Goal: Transaction & Acquisition: Purchase product/service

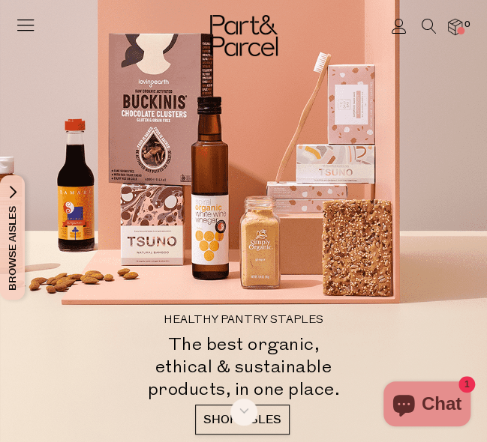
click at [403, 25] on icon at bounding box center [399, 26] width 16 height 15
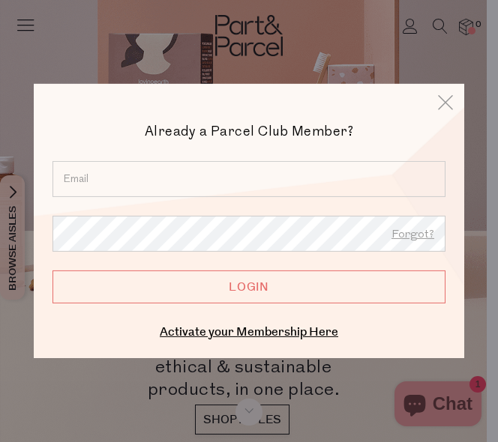
click at [274, 170] on input "email" at bounding box center [248, 179] width 393 height 36
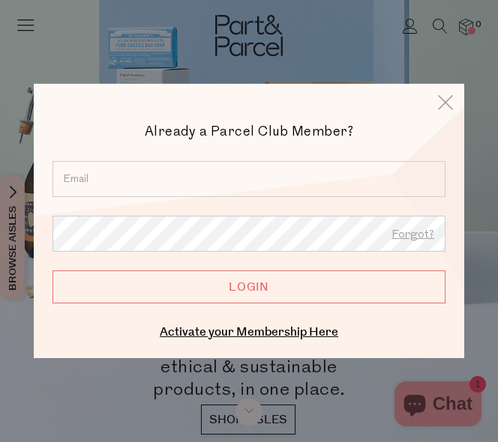
type input "katelindemann@outlook.com"
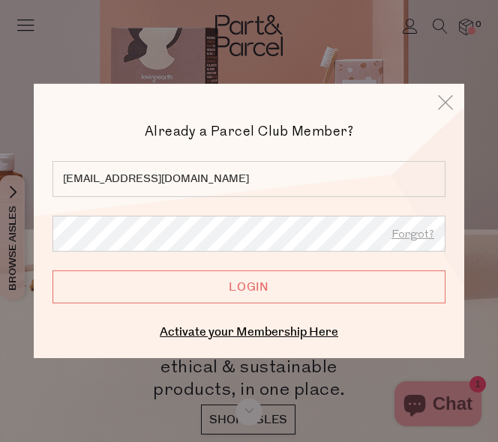
click at [96, 288] on input "Login" at bounding box center [248, 287] width 393 height 33
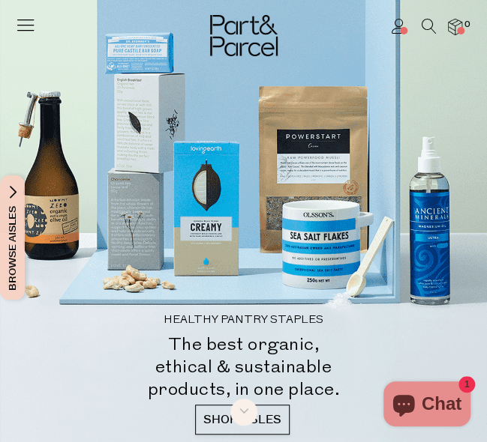
click at [25, 33] on icon at bounding box center [25, 24] width 21 height 21
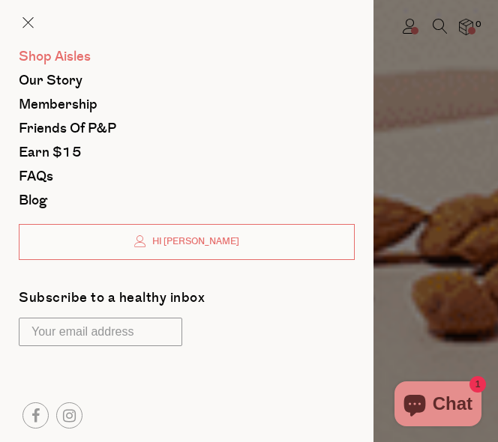
click at [27, 55] on span "Shop Aisles" at bounding box center [55, 56] width 72 height 19
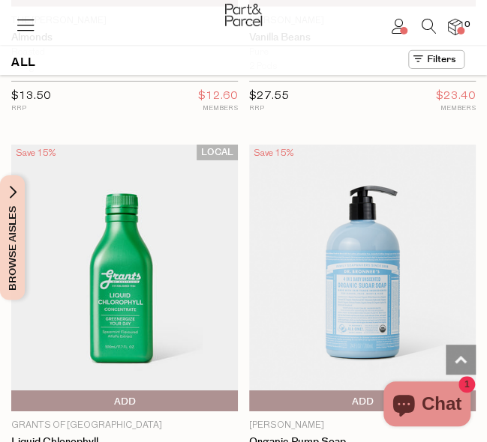
scroll to position [5603, 0]
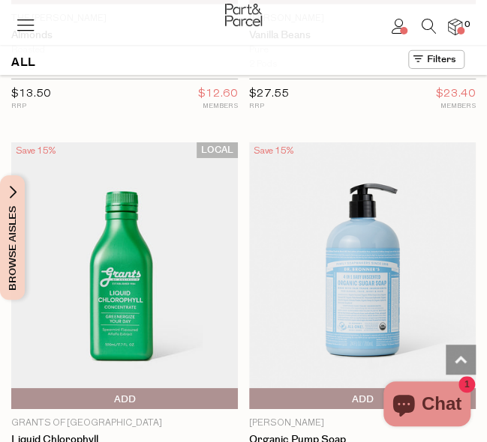
click at [25, 34] on icon at bounding box center [25, 24] width 21 height 21
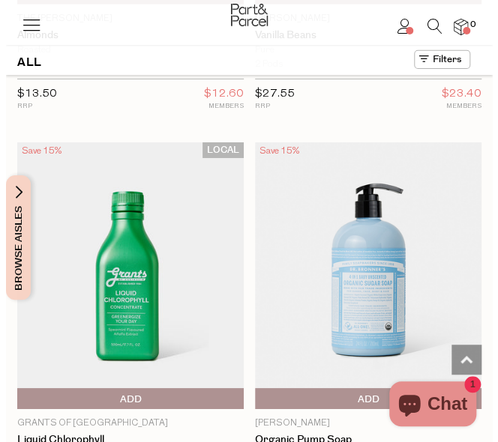
scroll to position [0, 0]
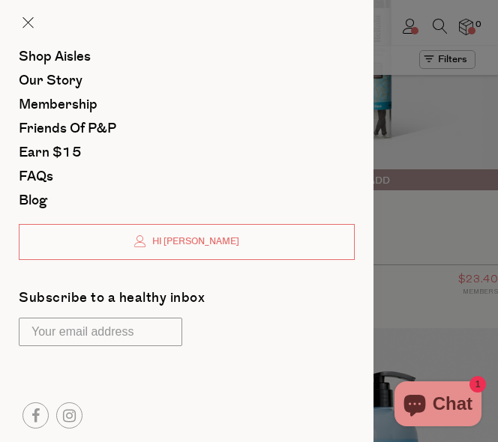
click at [402, 196] on div at bounding box center [249, 221] width 498 height 442
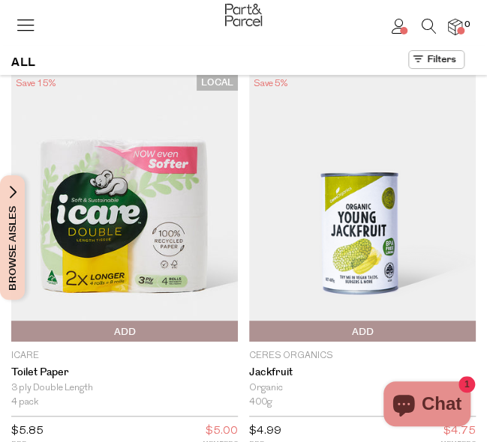
click at [10, 214] on span "Browse Aisles" at bounding box center [12, 237] width 16 height 124
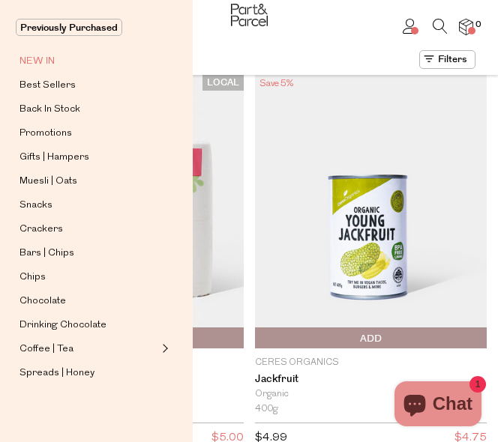
click at [45, 64] on span "NEW IN" at bounding box center [36, 61] width 35 height 18
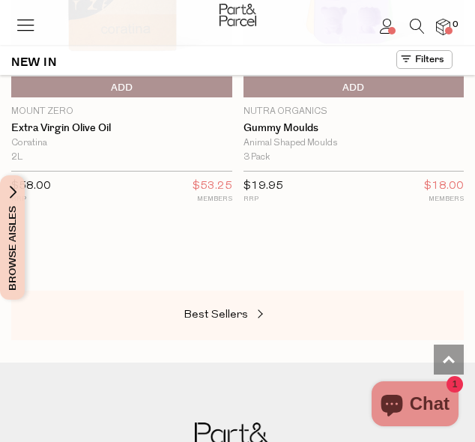
scroll to position [3863, 0]
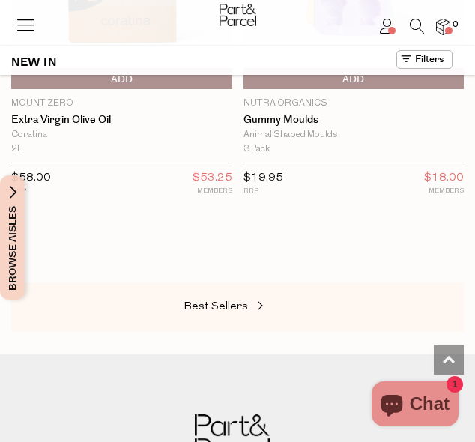
click at [25, 25] on icon at bounding box center [25, 24] width 21 height 21
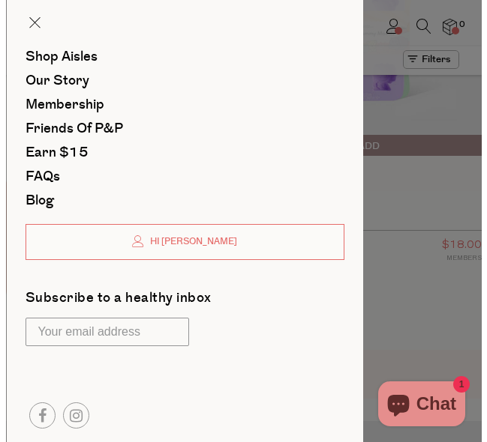
scroll to position [0, 0]
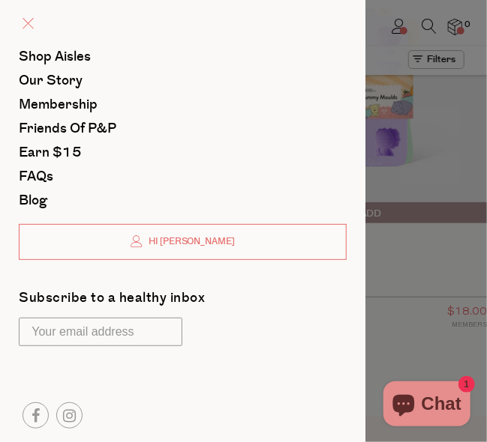
click at [31, 29] on link at bounding box center [27, 24] width 11 height 16
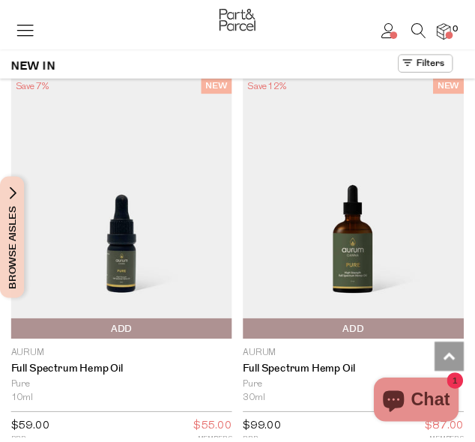
scroll to position [3801, 0]
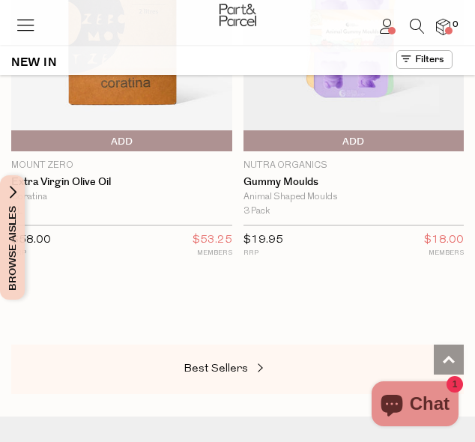
click at [13, 194] on span "Browse Aisles" at bounding box center [12, 237] width 16 height 124
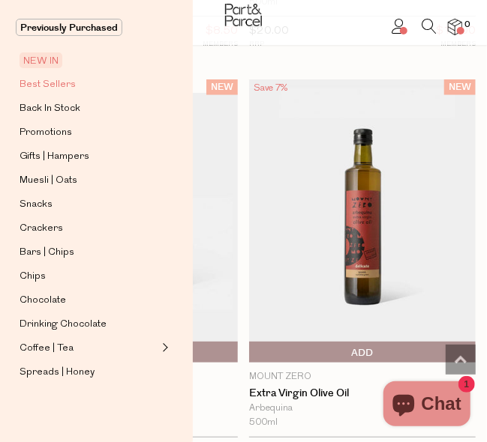
click at [60, 86] on span "Best Sellers" at bounding box center [47, 85] width 56 height 18
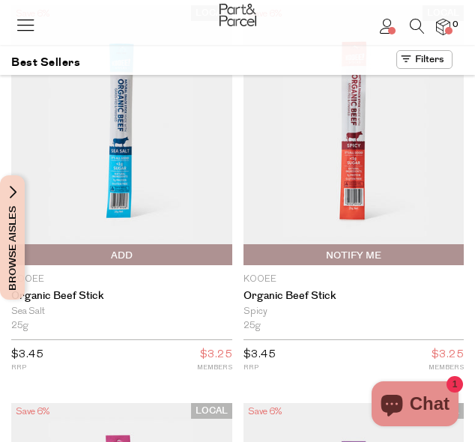
scroll to position [70, 0]
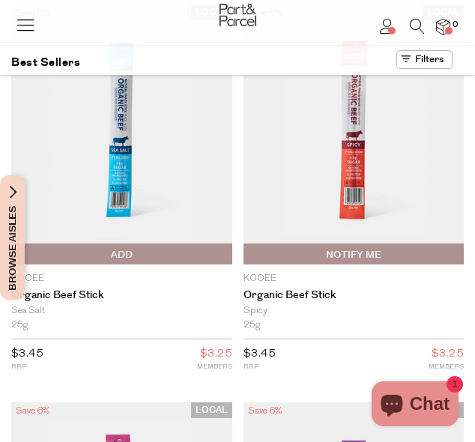
click at [208, 253] on span "Add To Parcel" at bounding box center [122, 255] width 214 height 22
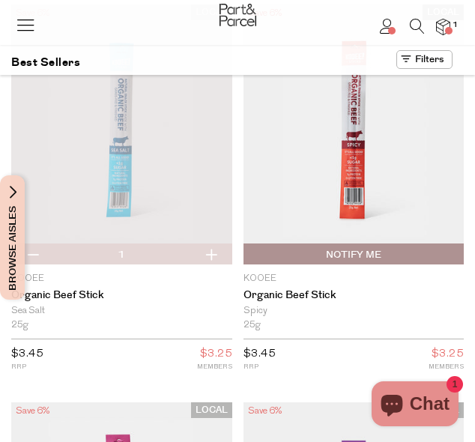
click at [218, 253] on button "button" at bounding box center [211, 254] width 43 height 21
type input "2"
click at [216, 253] on button "button" at bounding box center [211, 254] width 43 height 21
type input "3"
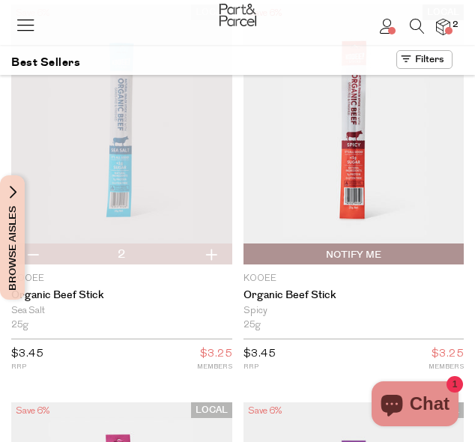
type input "3"
click at [216, 253] on button "button" at bounding box center [211, 254] width 43 height 21
type input "4"
click at [216, 253] on button "button" at bounding box center [211, 254] width 43 height 21
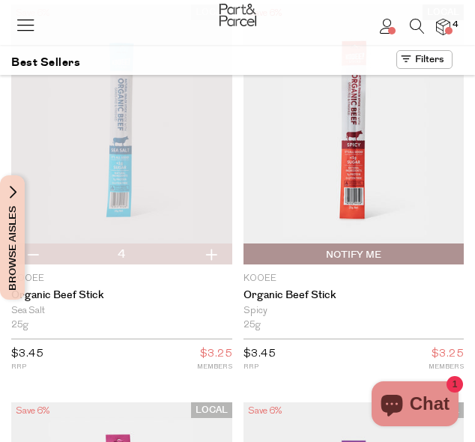
type input "5"
click at [216, 253] on button "button" at bounding box center [211, 254] width 43 height 21
type input "6"
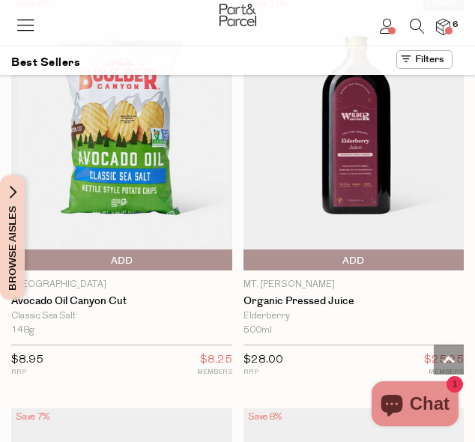
scroll to position [1290, 0]
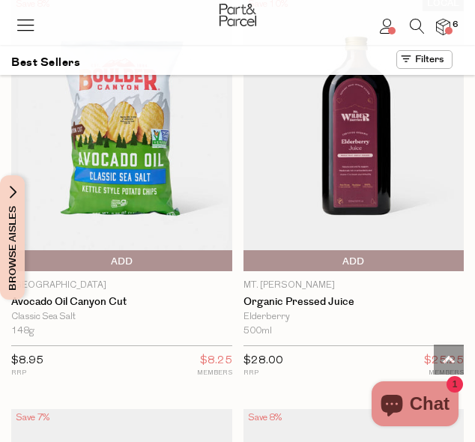
click at [216, 253] on span "Add To Parcel" at bounding box center [122, 261] width 214 height 22
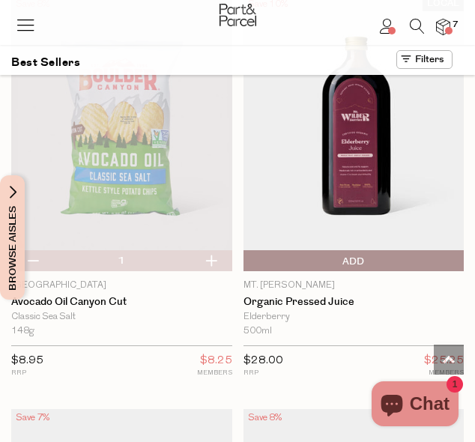
click at [216, 253] on button "button" at bounding box center [211, 260] width 43 height 21
type input "2"
click at [216, 253] on button "button" at bounding box center [211, 260] width 43 height 21
type input "3"
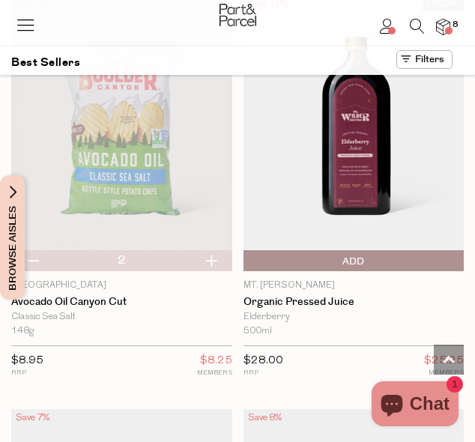
type input "3"
click at [216, 253] on button "button" at bounding box center [211, 260] width 43 height 21
type input "4"
click at [283, 250] on span "Add To Parcel" at bounding box center [354, 261] width 214 height 22
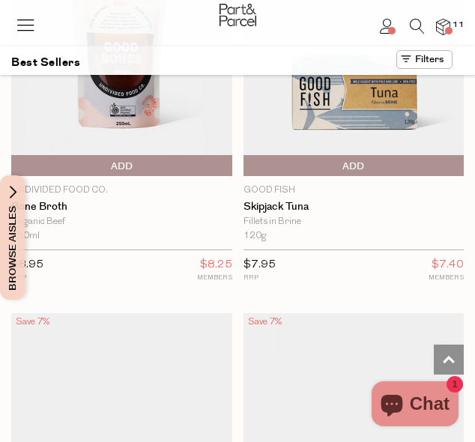
scroll to position [2582, 0]
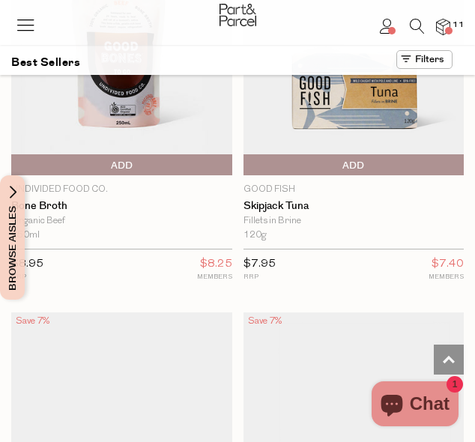
click at [247, 154] on span "Add To Parcel" at bounding box center [247, 165] width 0 height 22
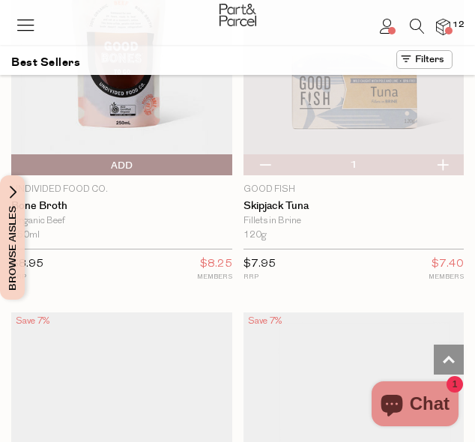
click at [450, 155] on button "button" at bounding box center [442, 164] width 43 height 21
type input "2"
click at [450, 155] on button "button" at bounding box center [442, 164] width 43 height 21
type input "3"
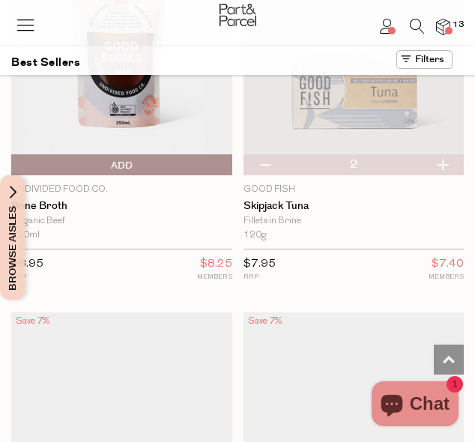
type input "3"
click at [450, 155] on button "button" at bounding box center [442, 164] width 43 height 21
type input "4"
click at [450, 155] on button "button" at bounding box center [442, 164] width 43 height 21
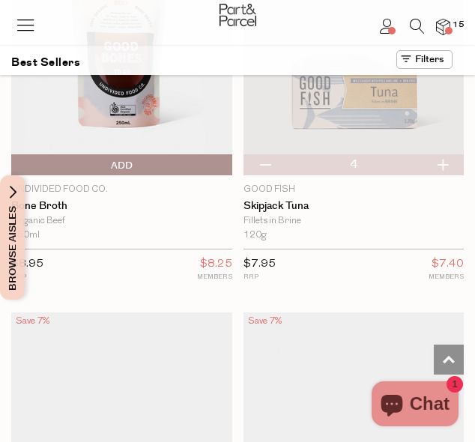
type input "5"
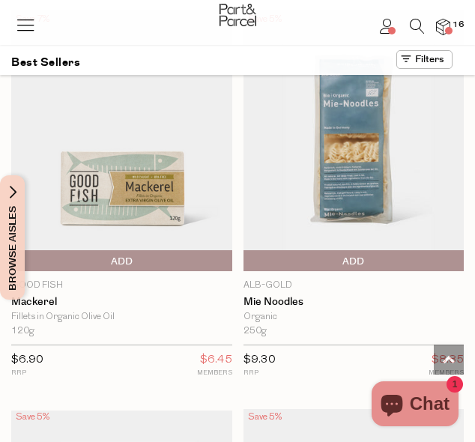
scroll to position [3682, 0]
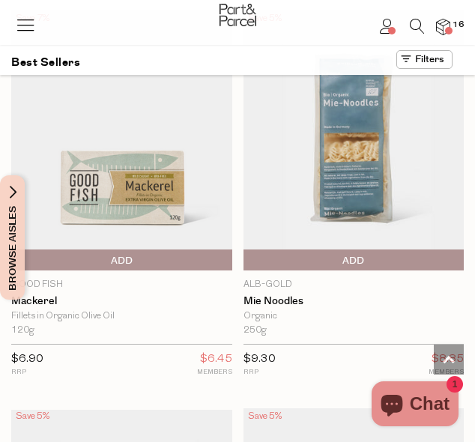
click at [417, 250] on span "Add To Parcel" at bounding box center [354, 261] width 214 height 22
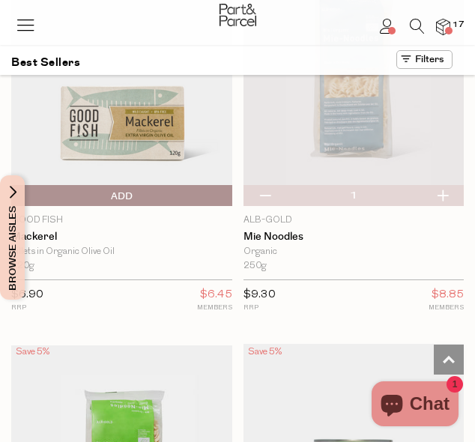
scroll to position [3748, 0]
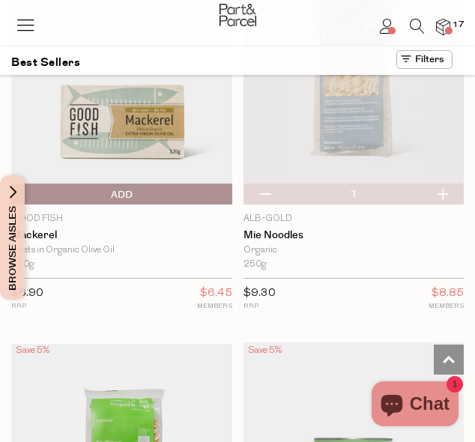
click at [444, 186] on button "button" at bounding box center [442, 194] width 43 height 21
type input "2"
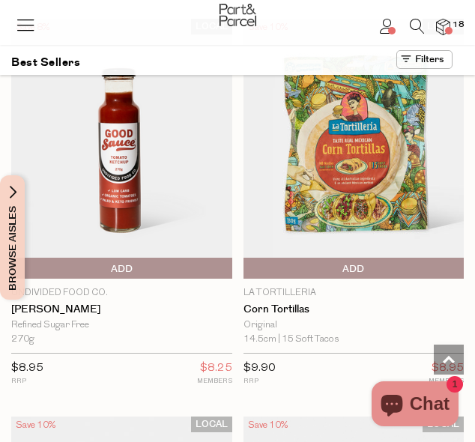
scroll to position [5672, 0]
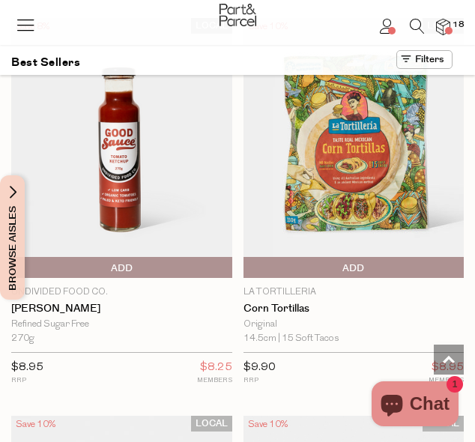
click at [407, 257] on span "Add To Parcel" at bounding box center [354, 268] width 214 height 22
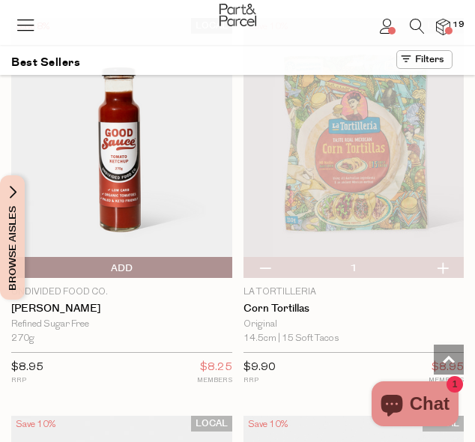
click at [448, 257] on button "button" at bounding box center [442, 267] width 43 height 21
type input "2"
click at [448, 257] on button "button" at bounding box center [442, 267] width 43 height 21
type input "3"
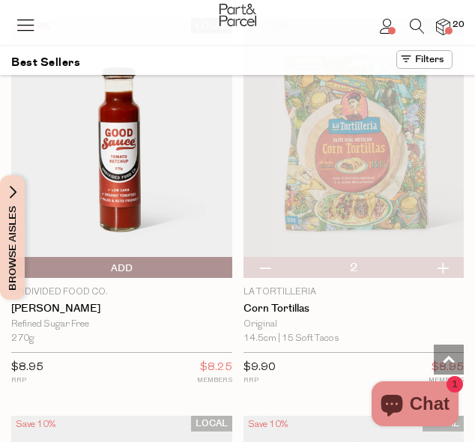
type input "3"
click at [448, 257] on button "button" at bounding box center [442, 267] width 43 height 21
type input "4"
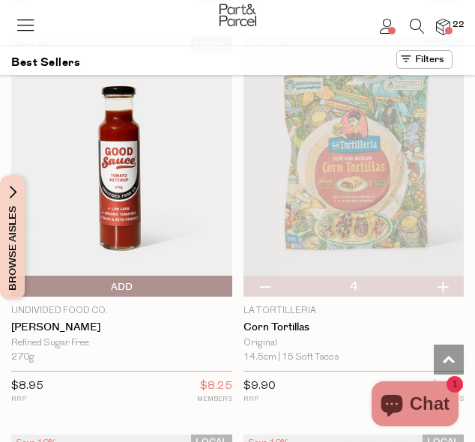
scroll to position [5653, 0]
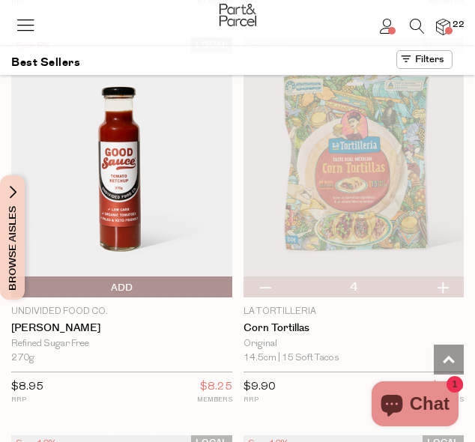
click at [265, 277] on button "button" at bounding box center [265, 287] width 43 height 21
type input "3"
click at [265, 277] on button "button" at bounding box center [265, 287] width 43 height 21
type input "2"
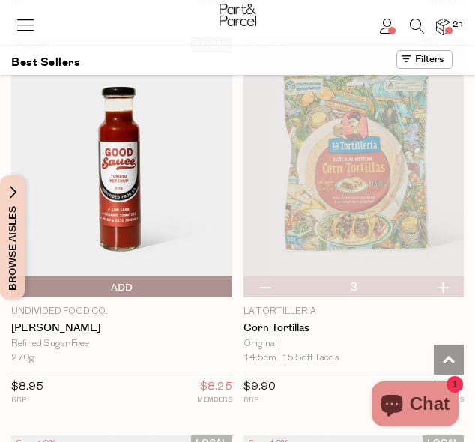
type input "2"
click at [265, 277] on button "button" at bounding box center [265, 287] width 43 height 21
type input "1"
click at [265, 277] on button "button" at bounding box center [265, 287] width 43 height 21
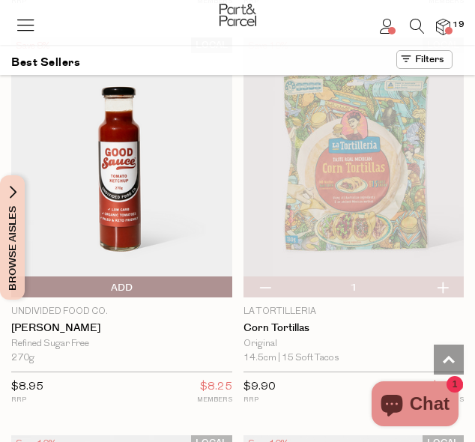
type input "0"
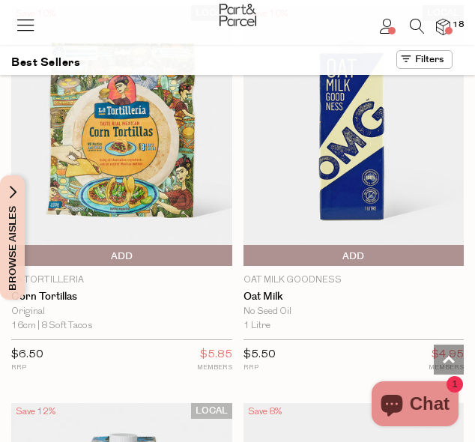
scroll to position [6108, 0]
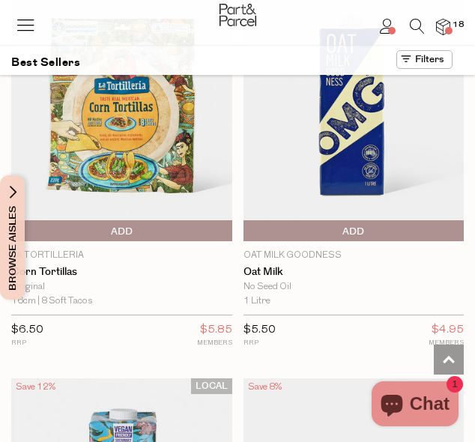
click at [184, 220] on span "Add To Parcel" at bounding box center [122, 231] width 214 height 22
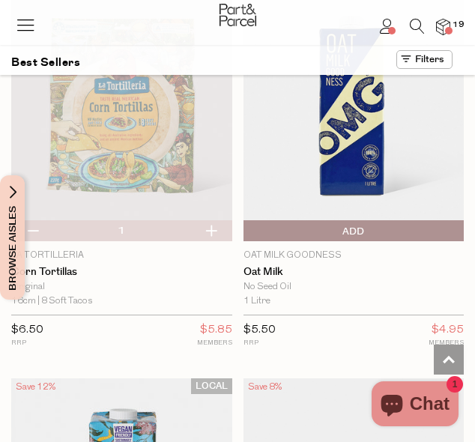
click at [214, 220] on button "button" at bounding box center [211, 230] width 43 height 21
type input "2"
click at [214, 220] on button "button" at bounding box center [211, 230] width 43 height 21
type input "3"
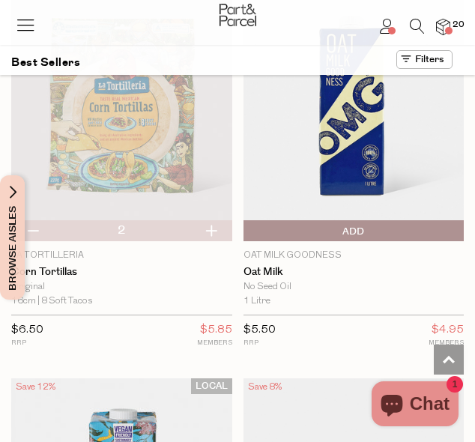
type input "3"
click at [214, 220] on button "button" at bounding box center [211, 230] width 43 height 21
type input "4"
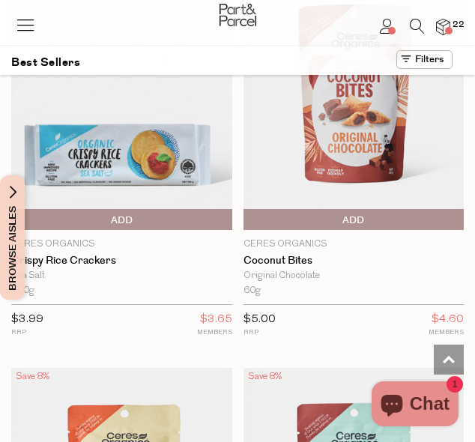
scroll to position [6917, 0]
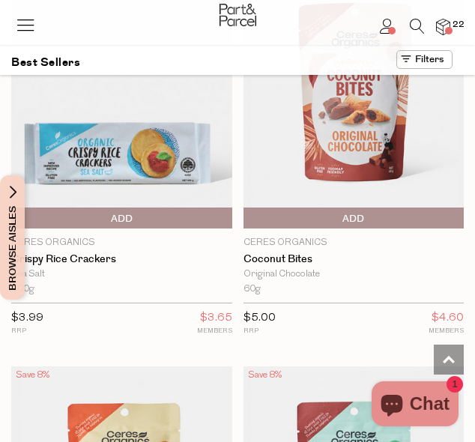
click at [411, 208] on span "Add To Parcel" at bounding box center [354, 219] width 214 height 22
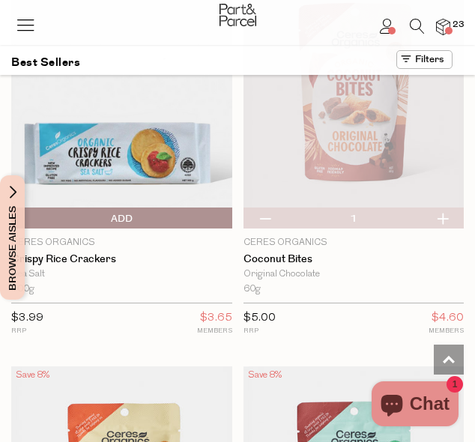
click at [454, 208] on button "button" at bounding box center [442, 218] width 43 height 21
type input "2"
click at [454, 208] on button "button" at bounding box center [442, 218] width 43 height 21
type input "3"
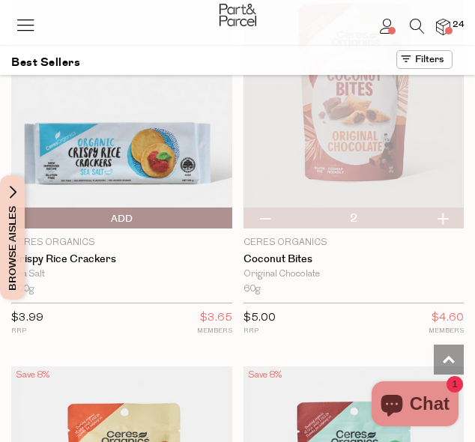
type input "3"
click at [442, 208] on button "button" at bounding box center [442, 218] width 43 height 21
type input "4"
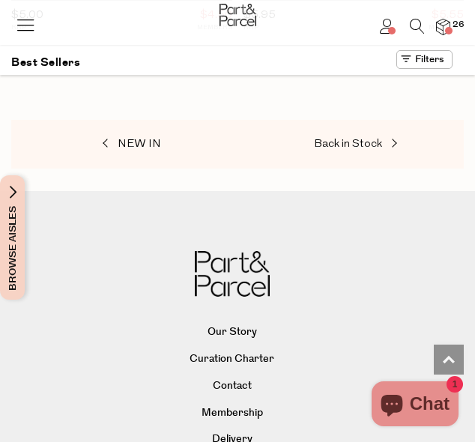
scroll to position [8416, 0]
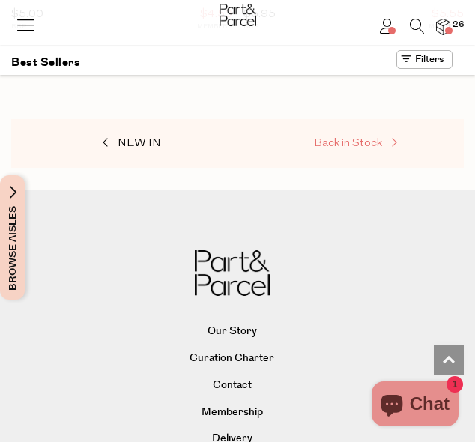
click at [347, 138] on span "Back in Stock" at bounding box center [348, 143] width 68 height 11
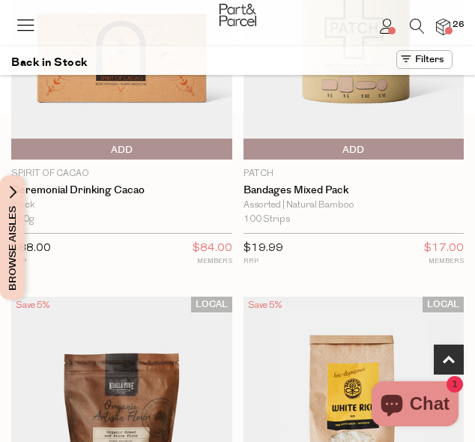
scroll to position [594, 0]
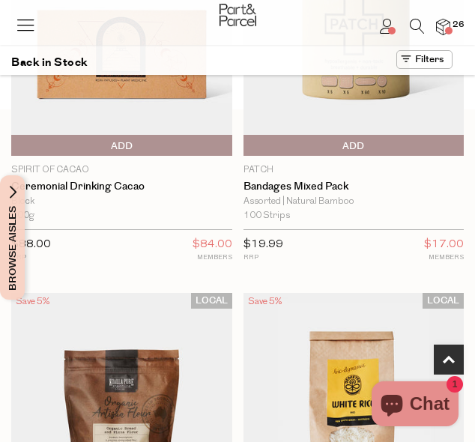
click at [247, 142] on span "Add To Parcel" at bounding box center [247, 146] width 0 height 22
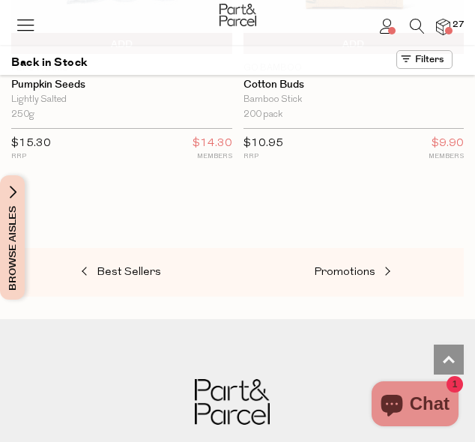
scroll to position [1923, 0]
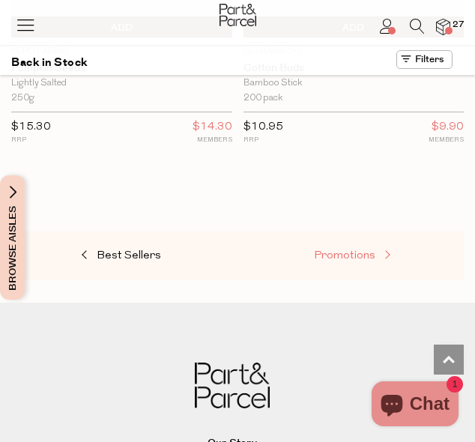
click at [366, 256] on span "Promotions" at bounding box center [344, 255] width 61 height 11
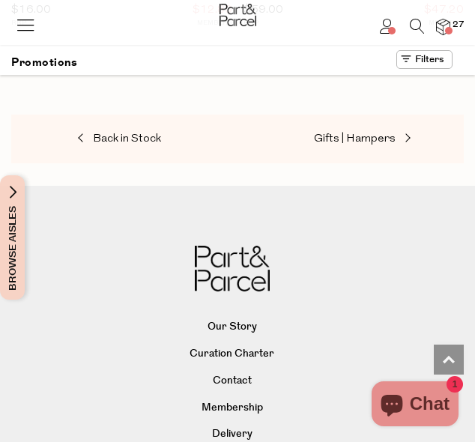
scroll to position [4423, 0]
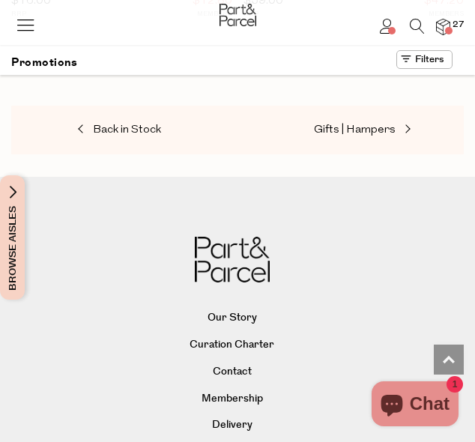
click at [9, 208] on span "Browse Aisles" at bounding box center [12, 237] width 16 height 124
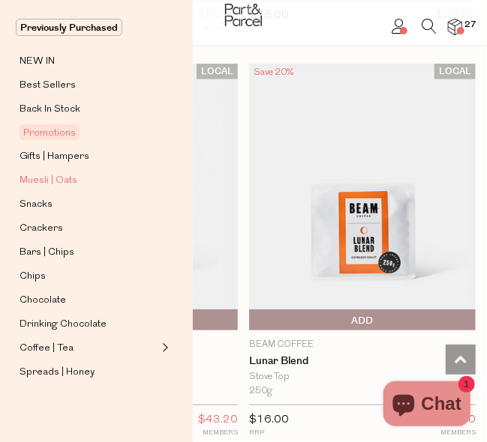
click at [43, 172] on span "Muesli | Oats" at bounding box center [48, 181] width 58 height 18
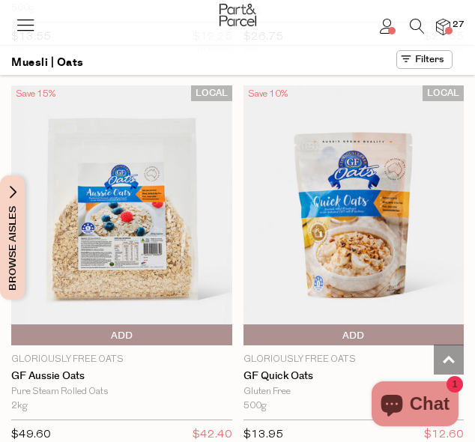
scroll to position [9184, 0]
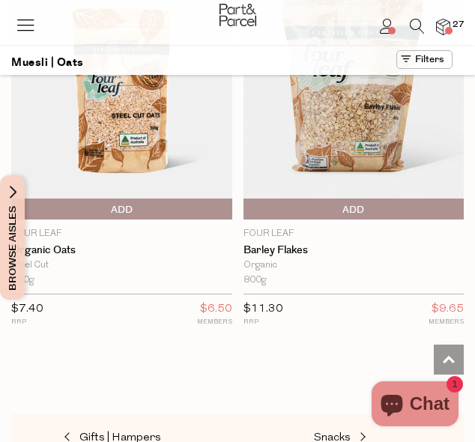
scroll to position [9979, 0]
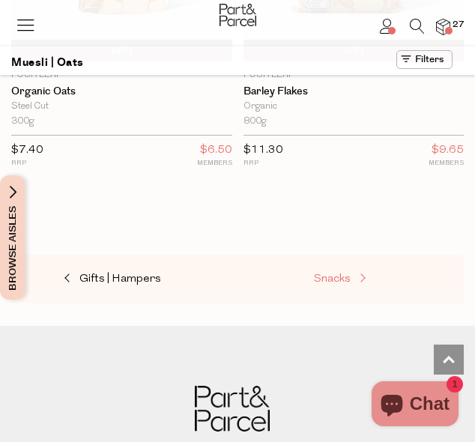
click at [336, 274] on span "Snacks" at bounding box center [332, 279] width 37 height 11
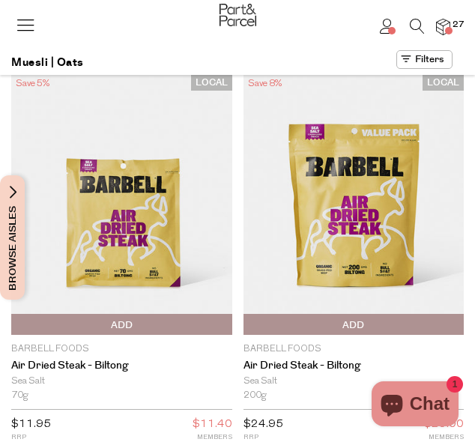
type input "6"
type input "4"
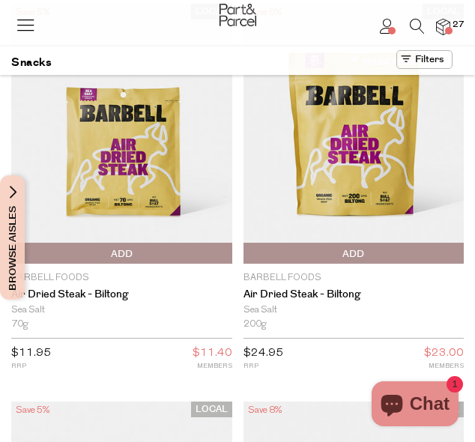
scroll to position [81, 0]
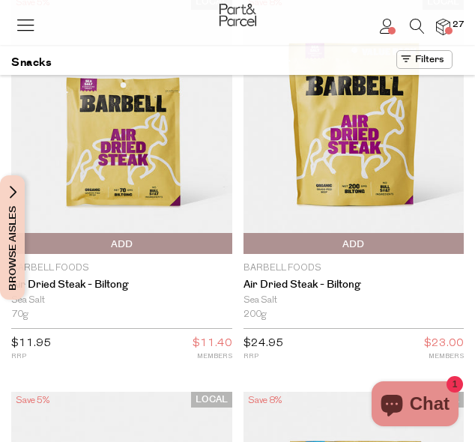
click at [336, 241] on span "Add To Parcel" at bounding box center [354, 244] width 214 height 22
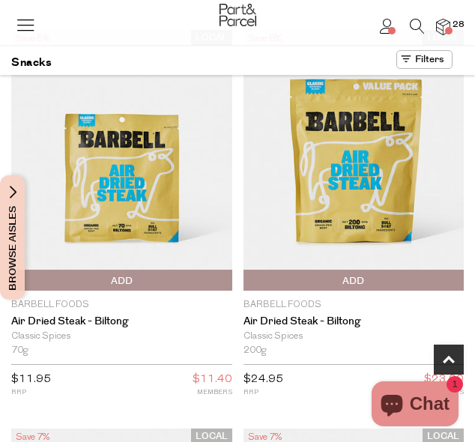
scroll to position [444, 0]
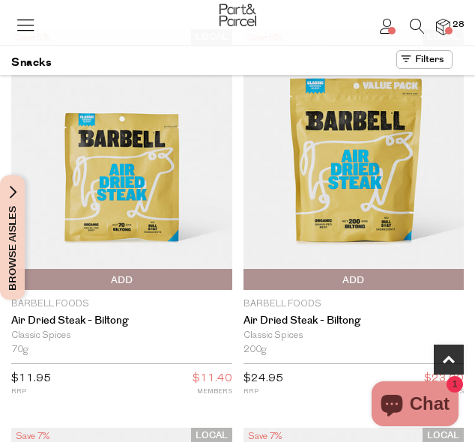
click at [442, 274] on span "Add To Parcel" at bounding box center [354, 280] width 214 height 22
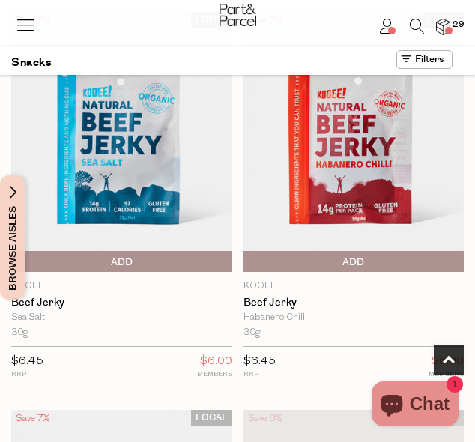
scroll to position [861, 0]
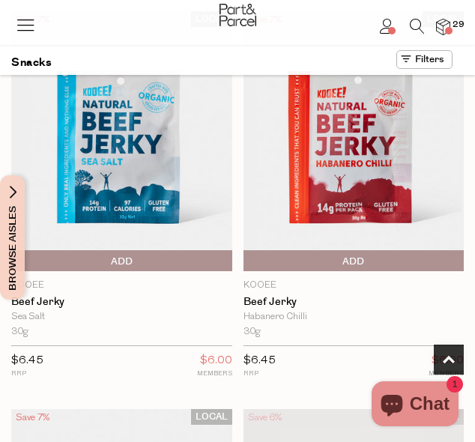
click at [227, 252] on span "Add To Parcel" at bounding box center [122, 261] width 214 height 22
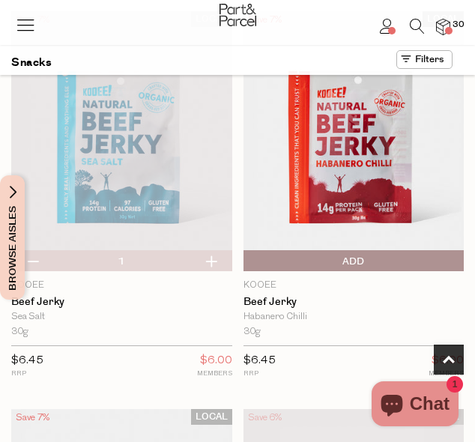
click at [211, 250] on button "button" at bounding box center [211, 260] width 43 height 21
type input "2"
click at [212, 259] on button "button" at bounding box center [211, 260] width 43 height 21
type input "3"
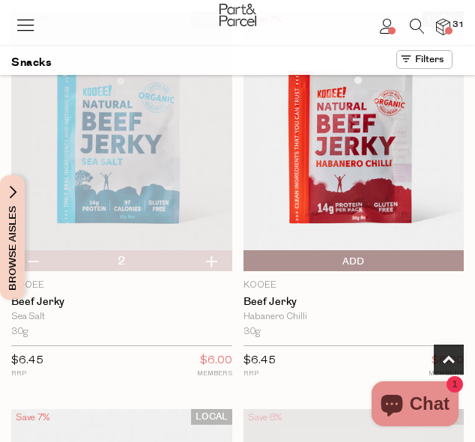
type input "3"
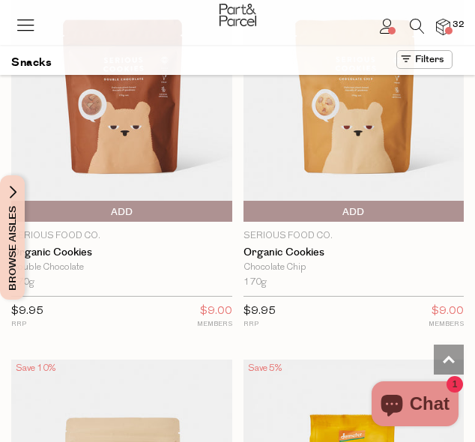
scroll to position [6920, 0]
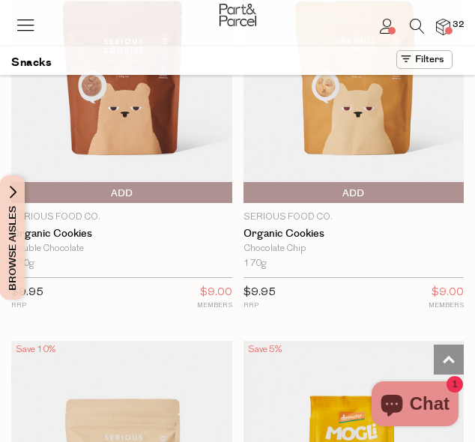
click at [423, 182] on span "Add To Parcel" at bounding box center [354, 193] width 214 height 22
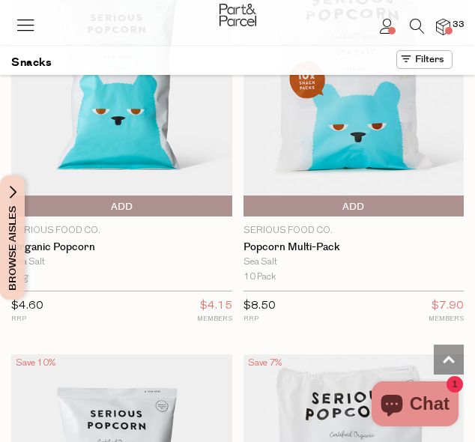
scroll to position [8510, 0]
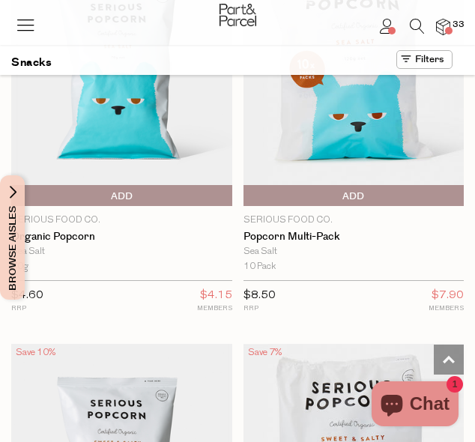
click at [409, 185] on span "Add To Parcel" at bounding box center [354, 196] width 214 height 22
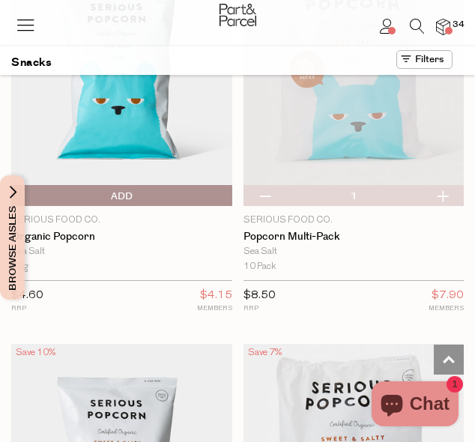
click at [439, 185] on button "button" at bounding box center [442, 195] width 43 height 21
type input "2"
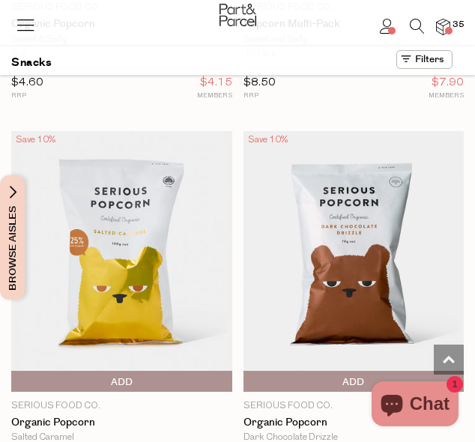
scroll to position [9132, 0]
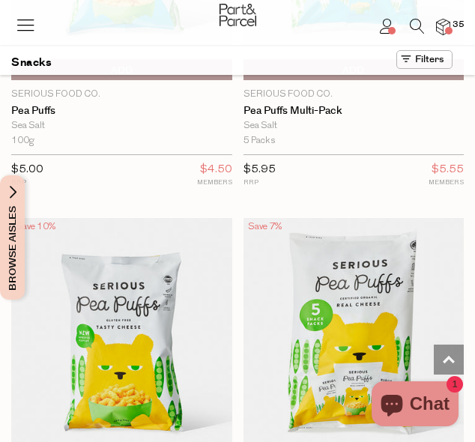
type input "4"
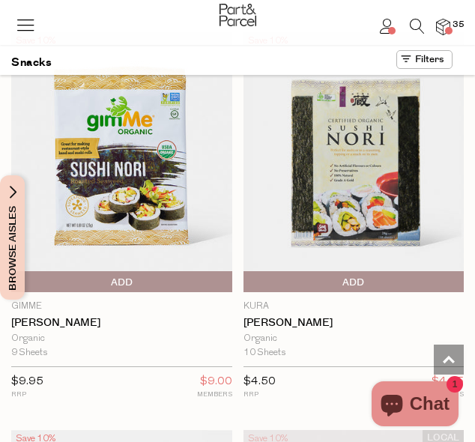
scroll to position [11610, 0]
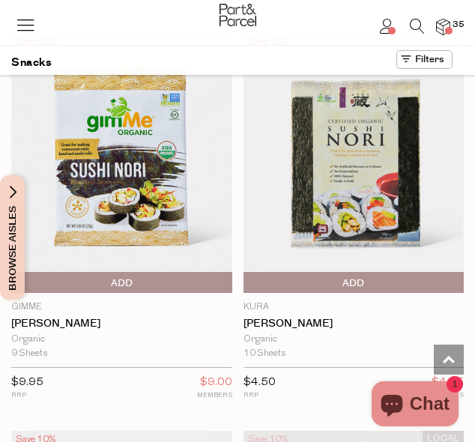
click at [192, 272] on span "Add To Parcel" at bounding box center [122, 283] width 214 height 22
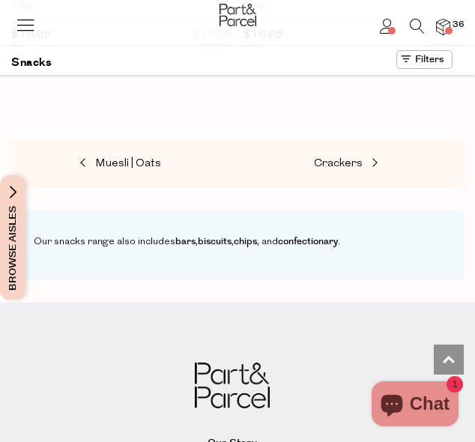
scroll to position [13951, 0]
click at [328, 157] on span "Crackers" at bounding box center [338, 162] width 49 height 11
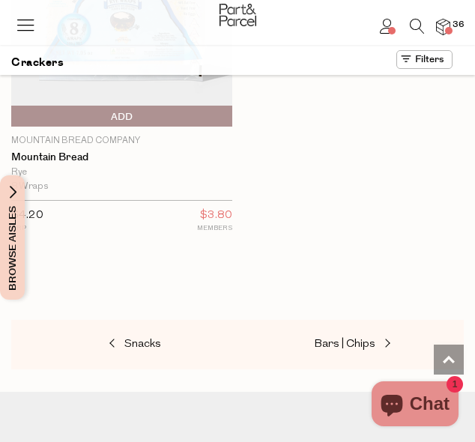
scroll to position [7380, 0]
click at [363, 338] on span "Bars | Chips" at bounding box center [344, 343] width 61 height 11
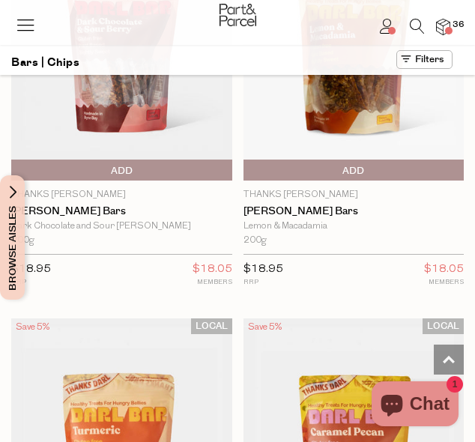
scroll to position [9378, 0]
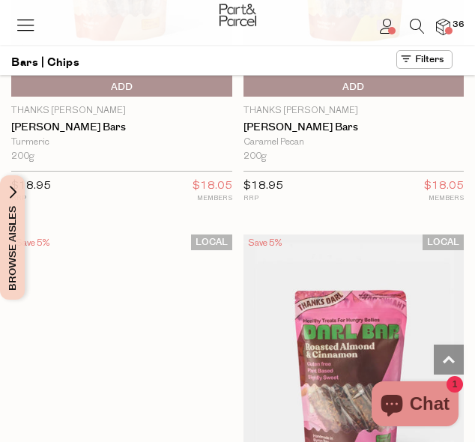
type input "4"
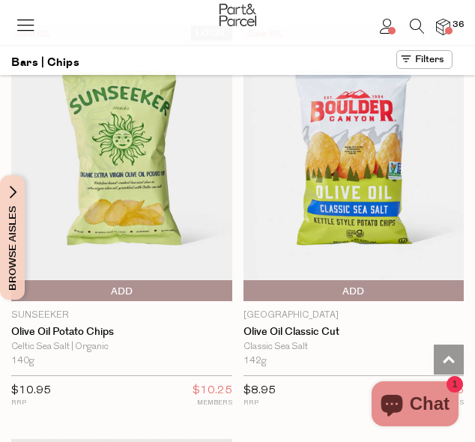
scroll to position [10918, 0]
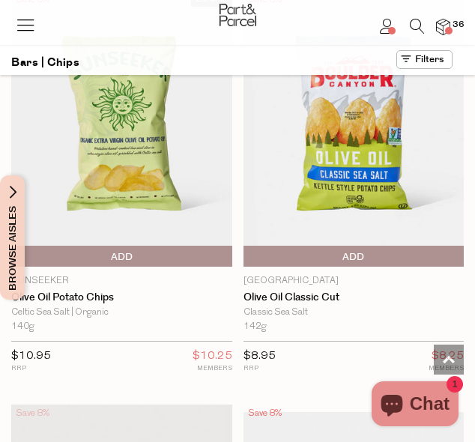
click at [424, 246] on span "Add To Parcel" at bounding box center [354, 257] width 214 height 22
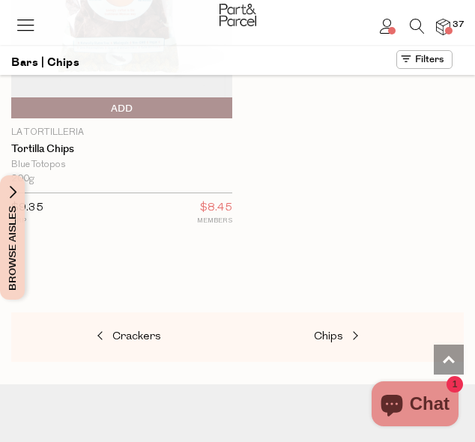
scroll to position [13974, 0]
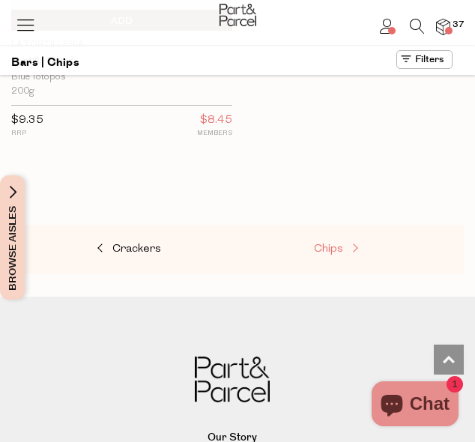
click at [338, 244] on span "Chips" at bounding box center [328, 249] width 29 height 11
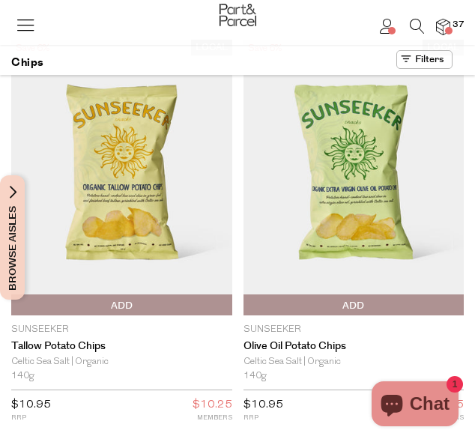
scroll to position [7, 0]
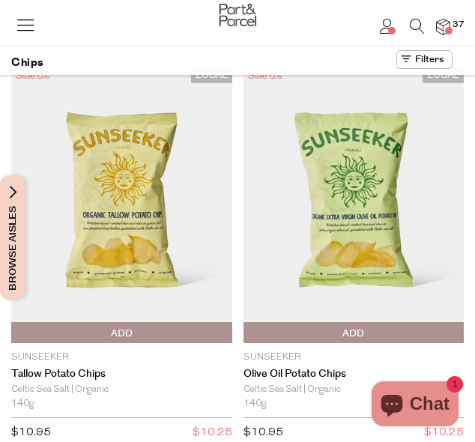
type input "4"
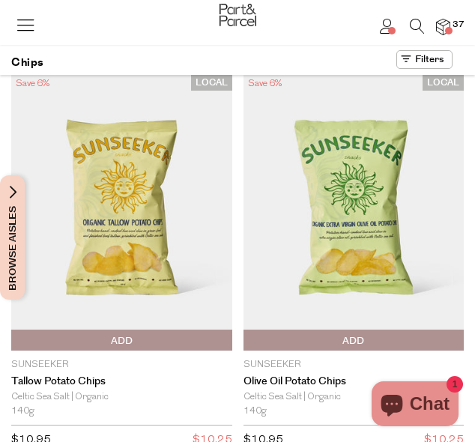
scroll to position [64, 0]
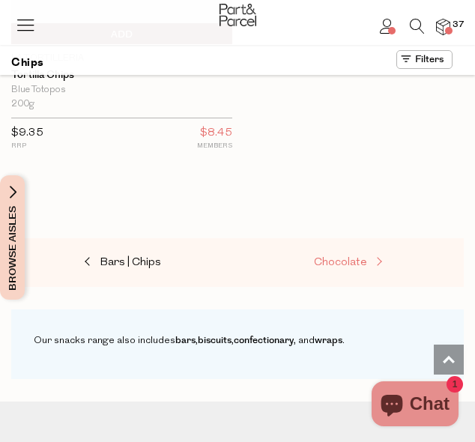
click at [338, 257] on span "Chocolate" at bounding box center [340, 262] width 53 height 11
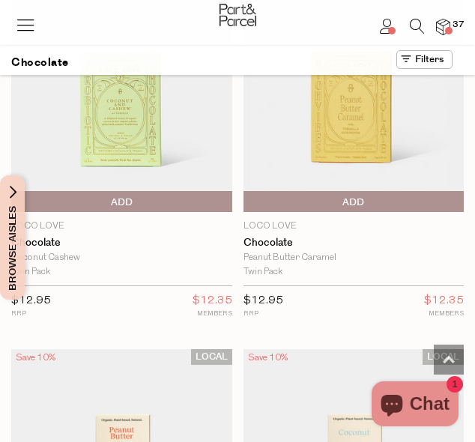
scroll to position [1718, 0]
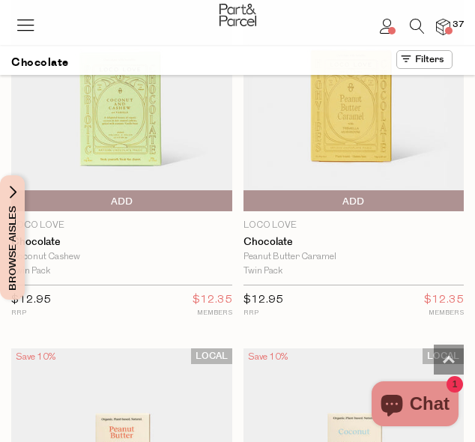
click at [427, 196] on span "Add To Parcel" at bounding box center [354, 201] width 214 height 22
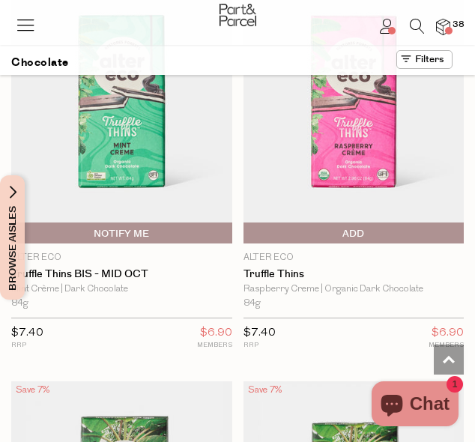
scroll to position [2913, 0]
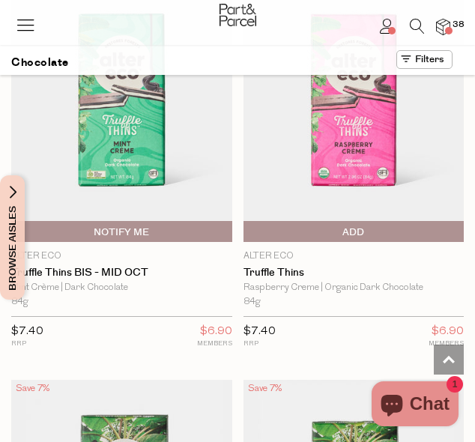
click at [338, 228] on span "Add To Parcel" at bounding box center [354, 232] width 214 height 22
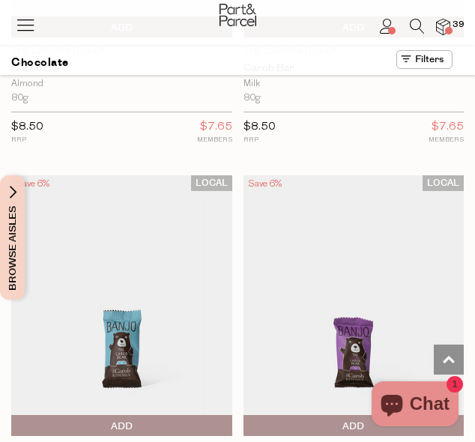
scroll to position [9140, 0]
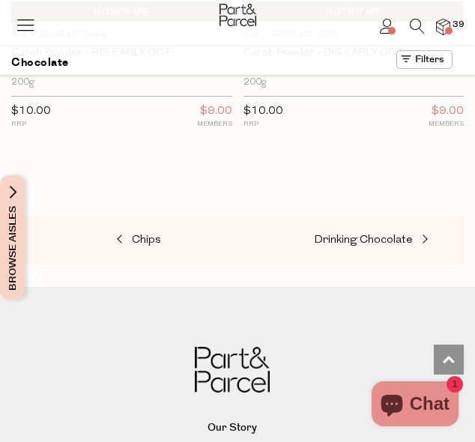
scroll to position [11567, 0]
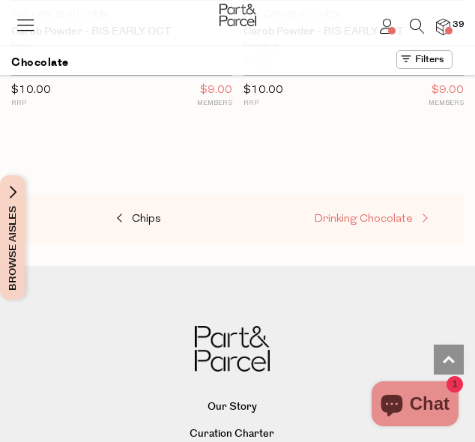
click at [379, 214] on span "Drinking Chocolate" at bounding box center [363, 219] width 99 height 11
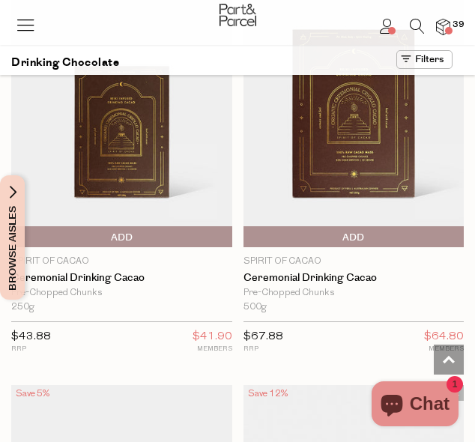
scroll to position [1729, 0]
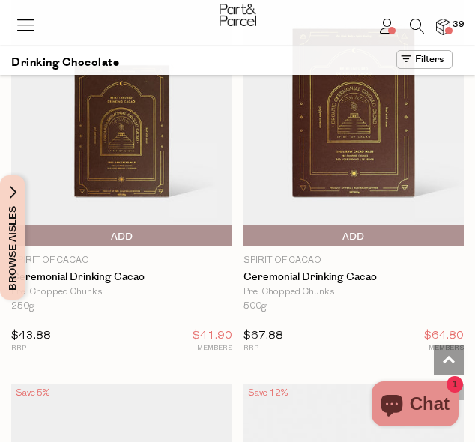
click at [120, 156] on img at bounding box center [121, 116] width 221 height 261
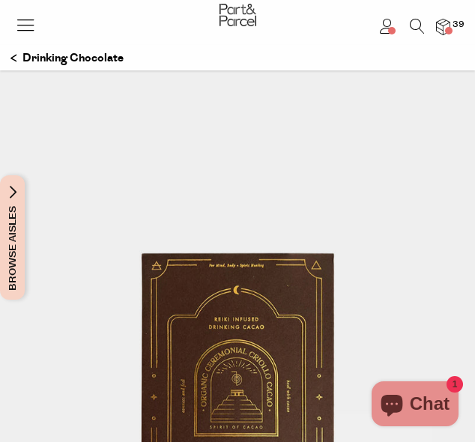
click at [38, 58] on div "Hi Kate 39" at bounding box center [237, 31] width 453 height 63
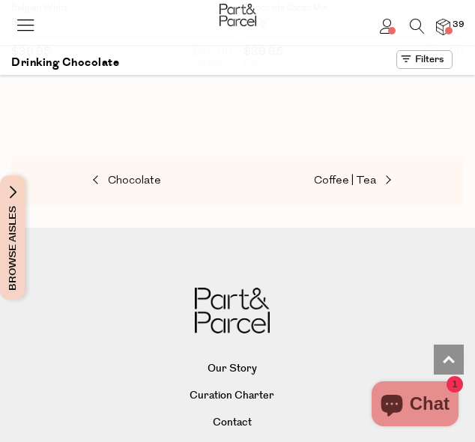
scroll to position [3607, 0]
click at [339, 175] on span "Coffee | Tea" at bounding box center [345, 180] width 62 height 11
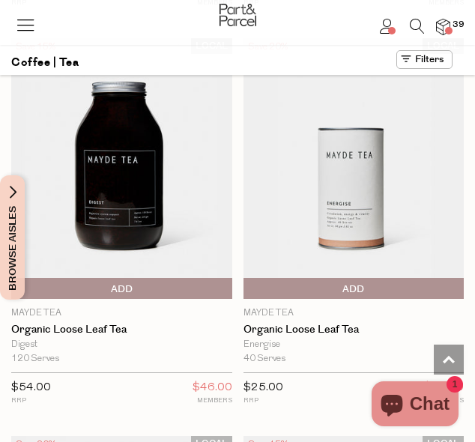
scroll to position [8044, 0]
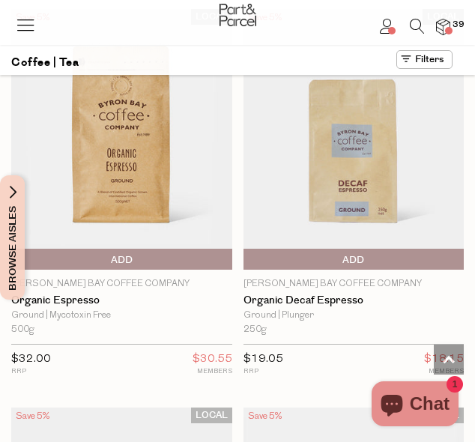
scroll to position [15344, 0]
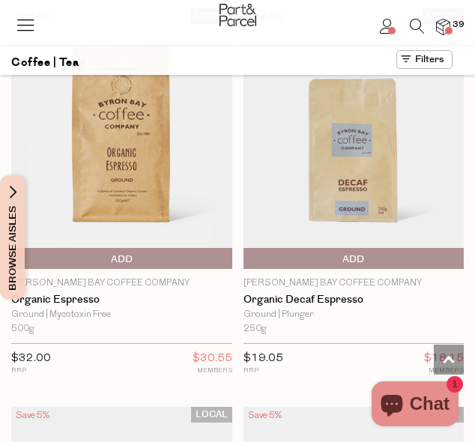
click at [247, 248] on span "Add To Parcel" at bounding box center [247, 259] width 0 height 22
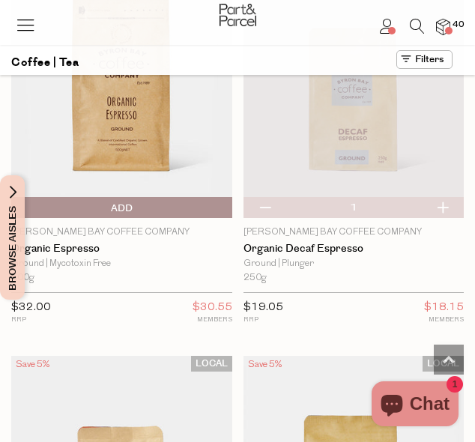
scroll to position [15389, 0]
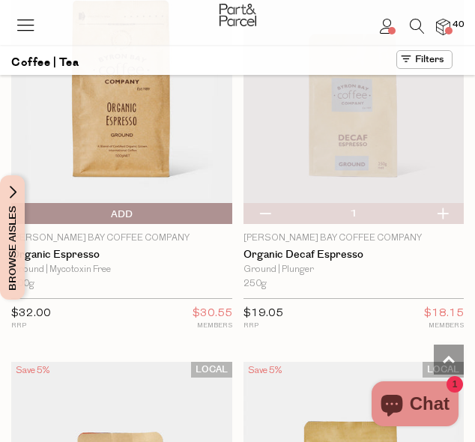
click at [271, 203] on button "button" at bounding box center [265, 213] width 43 height 21
type input "0"
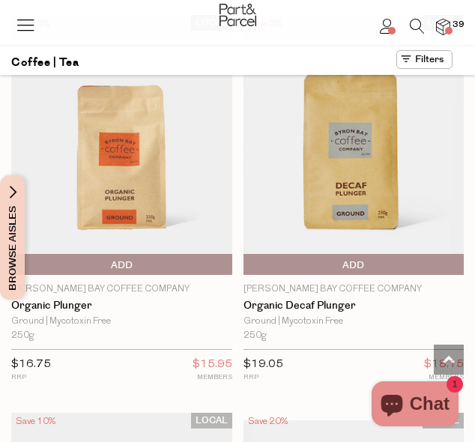
scroll to position [15740, 0]
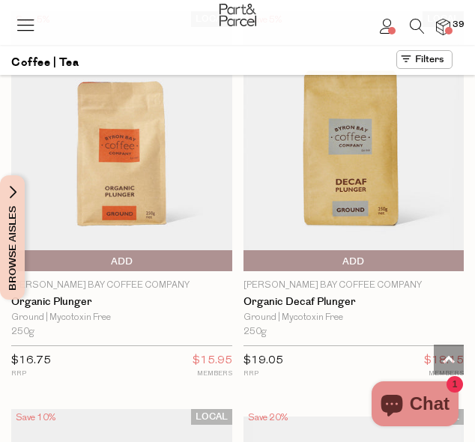
click at [247, 250] on span "Add To Parcel" at bounding box center [247, 261] width 0 height 22
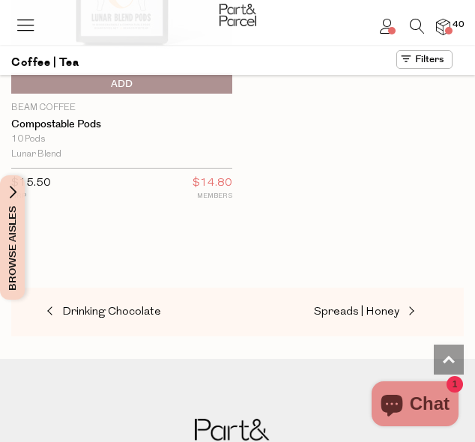
scroll to position [17944, 0]
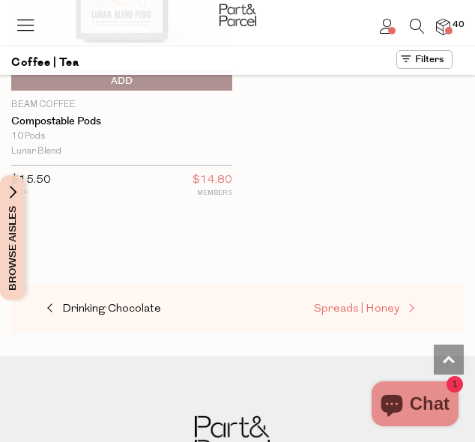
click at [328, 304] on span "Spreads | Honey" at bounding box center [356, 309] width 85 height 11
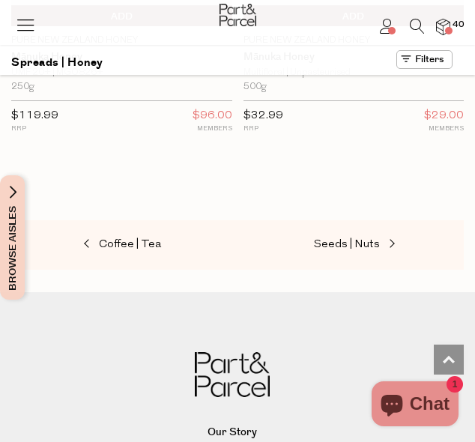
scroll to position [9117, 0]
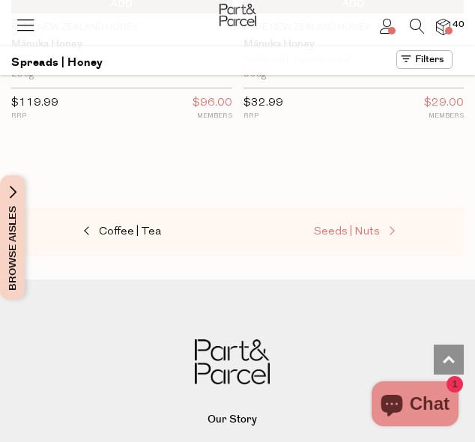
click at [346, 226] on span "Seeds | Nuts" at bounding box center [347, 231] width 66 height 11
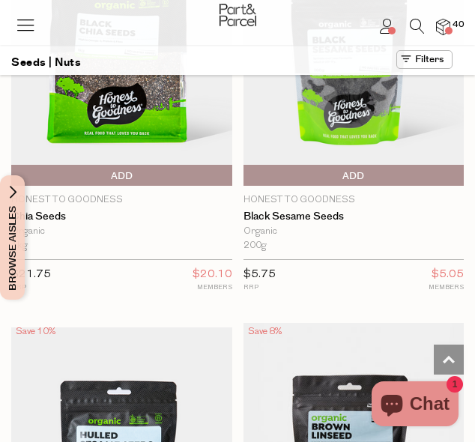
scroll to position [5336, 0]
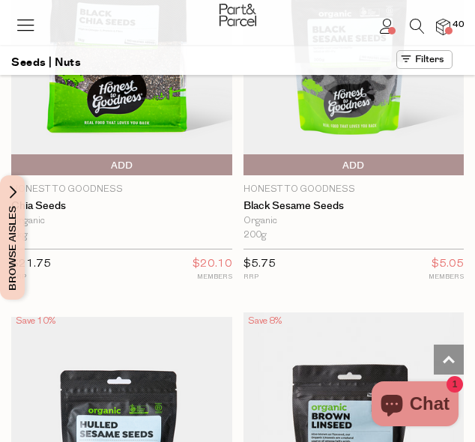
click at [15, 154] on span "Add To Parcel" at bounding box center [15, 165] width 0 height 22
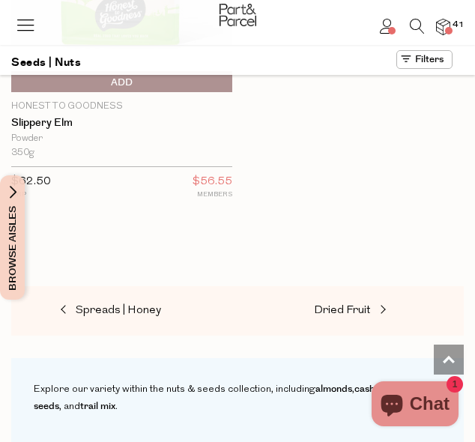
scroll to position [9415, 0]
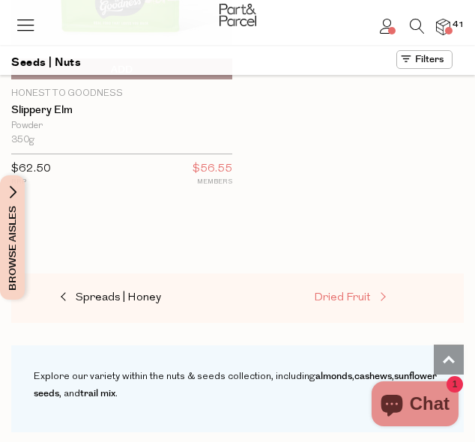
click at [319, 292] on span "Dried Fruit" at bounding box center [342, 297] width 57 height 11
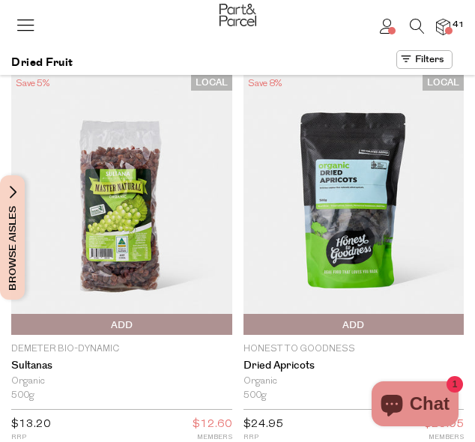
click at [148, 314] on span "Add To Parcel" at bounding box center [122, 325] width 214 height 22
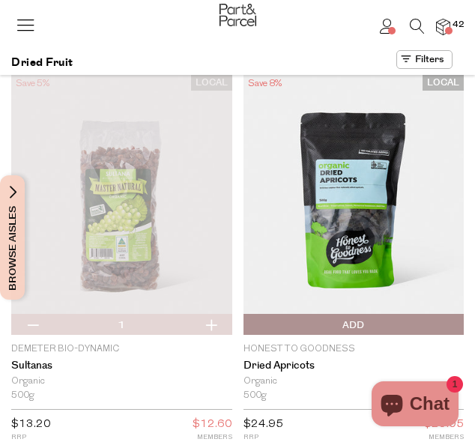
click at [216, 323] on button "button" at bounding box center [211, 324] width 43 height 21
type input "2"
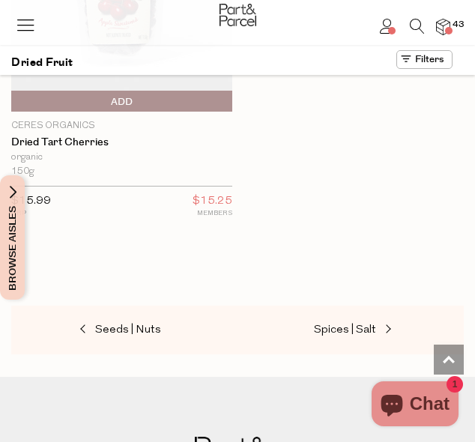
scroll to position [2216, 0]
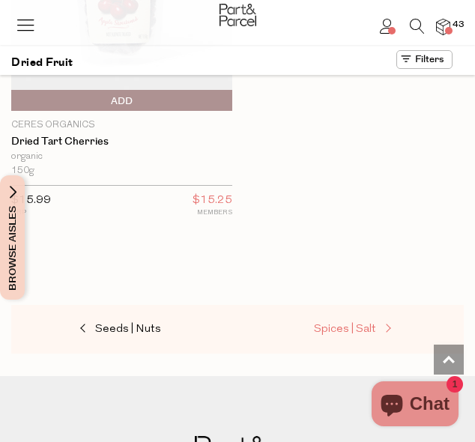
click at [333, 324] on span "Spices | Salt" at bounding box center [345, 329] width 62 height 11
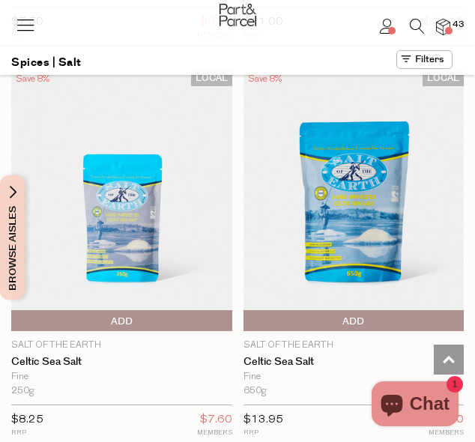
scroll to position [1281, 0]
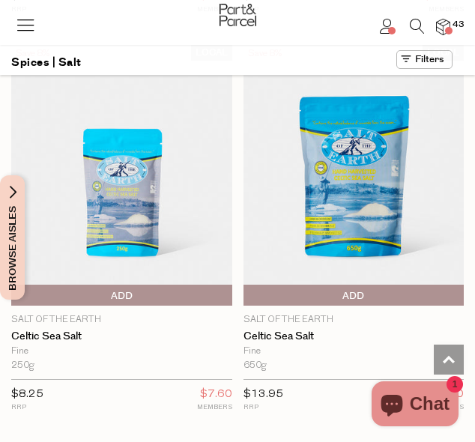
click at [174, 286] on span "Add To Parcel" at bounding box center [122, 296] width 214 height 22
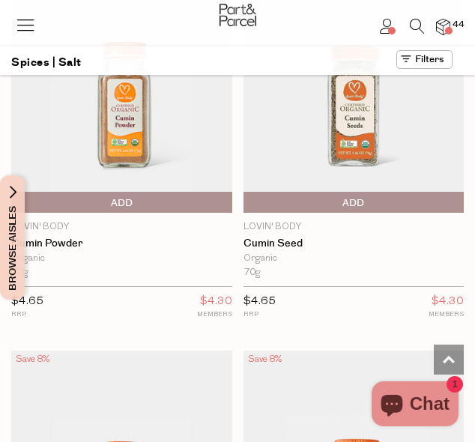
scroll to position [7363, 0]
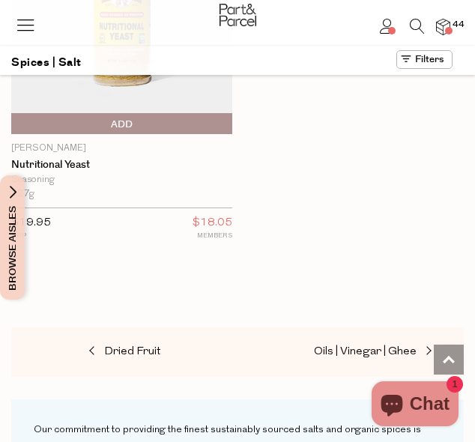
scroll to position [11412, 0]
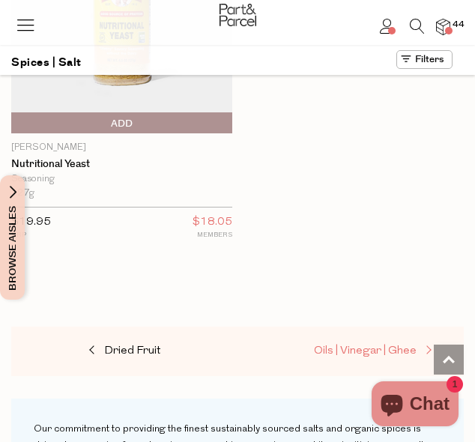
click at [367, 346] on span "Oils | Vinegar | Ghee" at bounding box center [365, 351] width 103 height 11
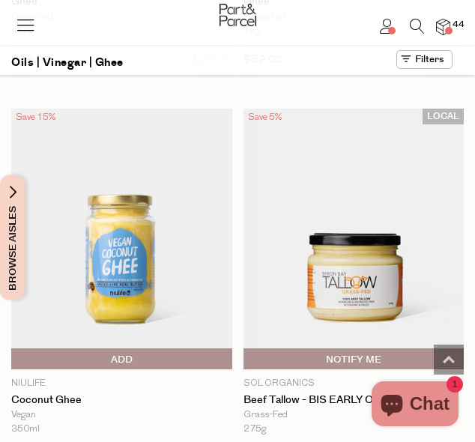
scroll to position [4768, 0]
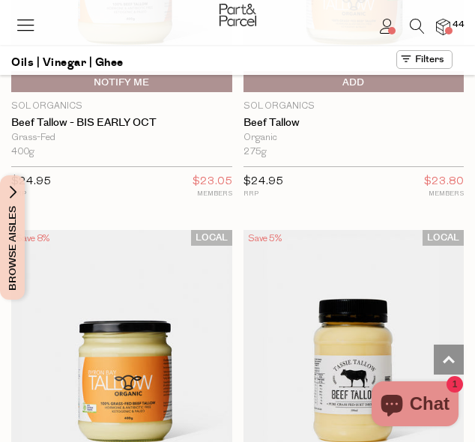
click at [367, 307] on img at bounding box center [354, 360] width 221 height 261
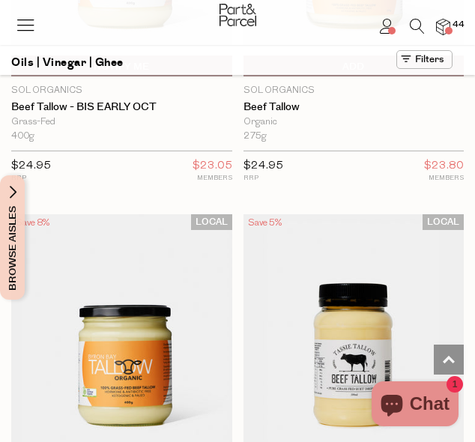
scroll to position [5478, 0]
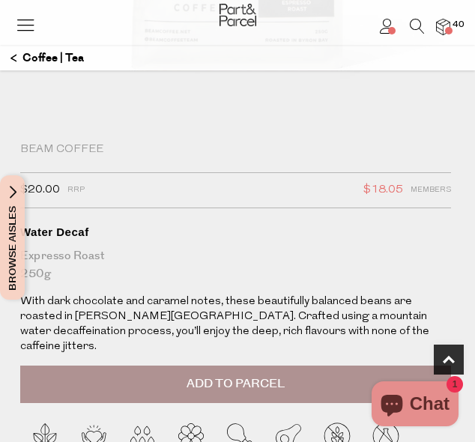
scroll to position [508, 0]
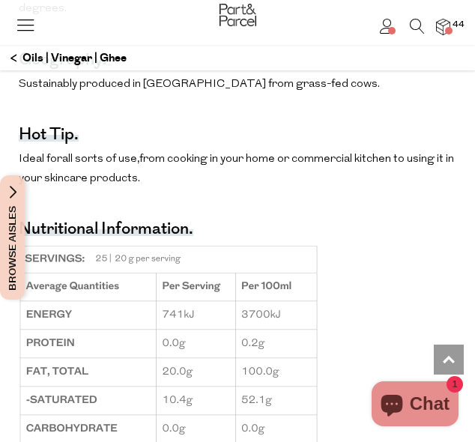
scroll to position [1524, 0]
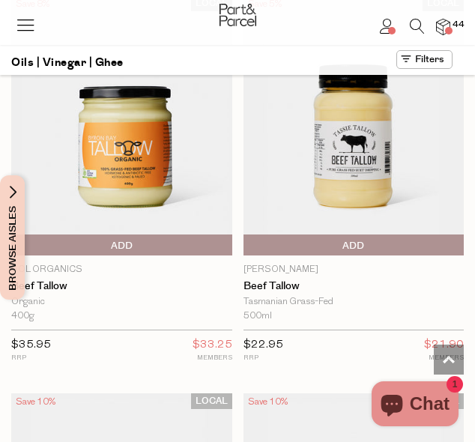
scroll to position [5678, 0]
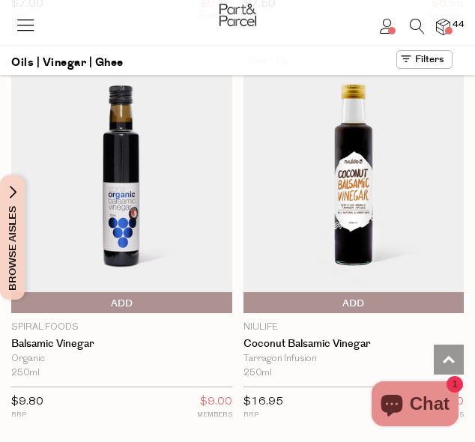
click at [373, 102] on img at bounding box center [354, 182] width 221 height 261
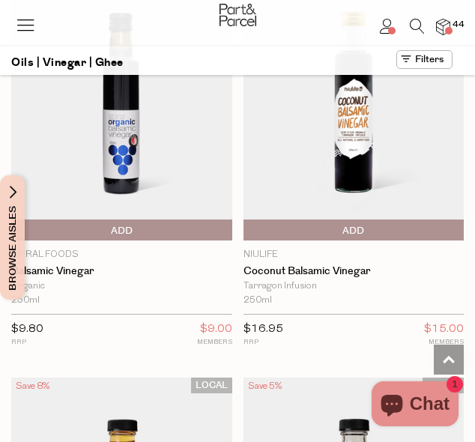
scroll to position [7734, 0]
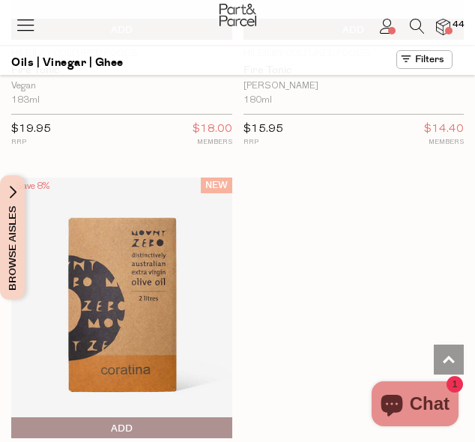
scroll to position [9893, 0]
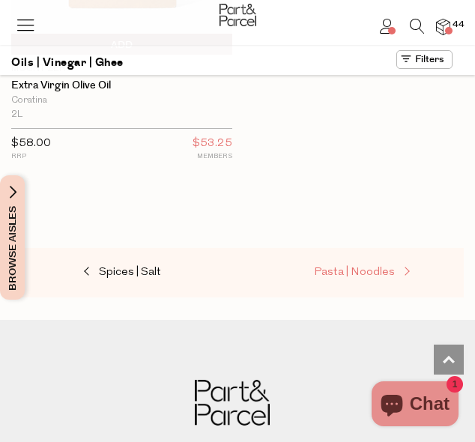
click at [354, 267] on span "Pasta | Noodles" at bounding box center [354, 272] width 81 height 11
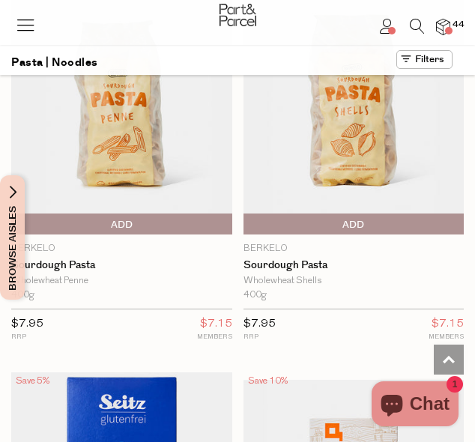
scroll to position [4085, 0]
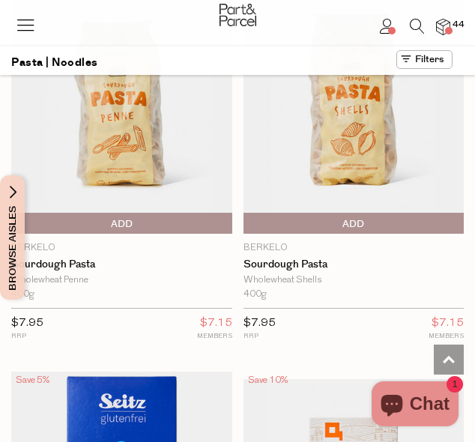
drag, startPoint x: 427, startPoint y: 209, endPoint x: 398, endPoint y: 206, distance: 29.4
click at [398, 213] on span "Add To Parcel" at bounding box center [354, 224] width 214 height 22
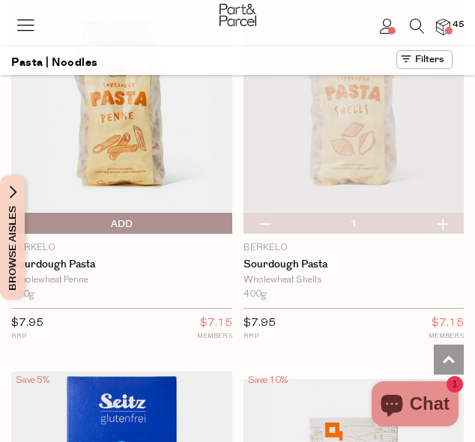
click at [450, 213] on button "button" at bounding box center [442, 223] width 43 height 21
type input "2"
click at [450, 213] on button "button" at bounding box center [442, 223] width 43 height 21
type input "3"
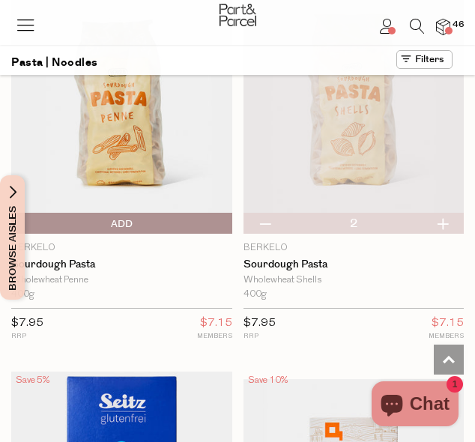
type input "3"
click at [450, 213] on button "button" at bounding box center [442, 223] width 43 height 21
type input "4"
click at [168, 213] on span "Add To Parcel" at bounding box center [122, 224] width 214 height 22
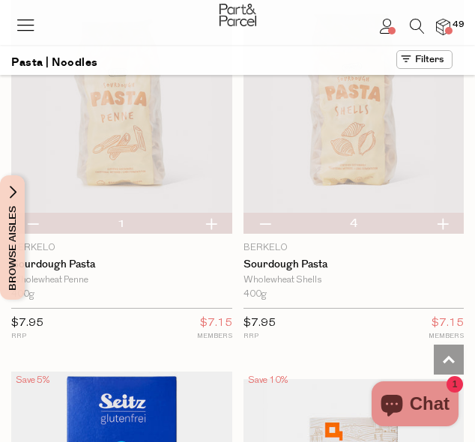
click at [218, 213] on button "button" at bounding box center [211, 223] width 43 height 21
type input "2"
click at [218, 213] on button "button" at bounding box center [211, 223] width 43 height 21
type input "3"
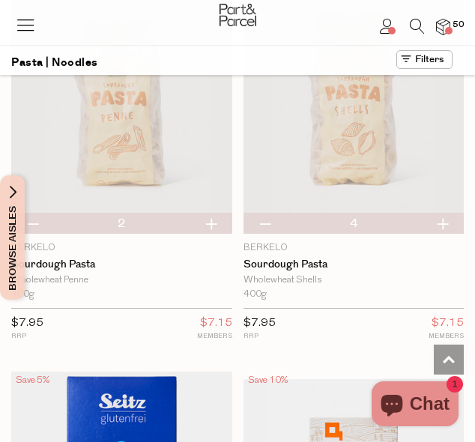
type input "3"
click at [218, 213] on button "button" at bounding box center [211, 223] width 43 height 21
type input "4"
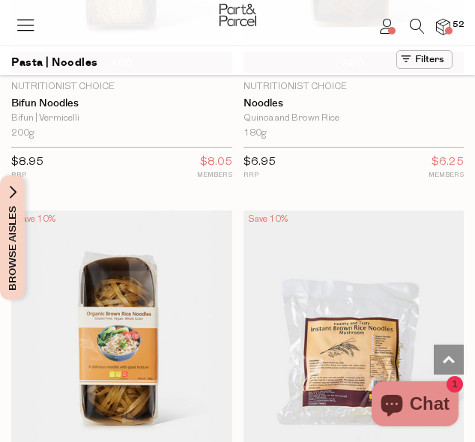
scroll to position [8660, 0]
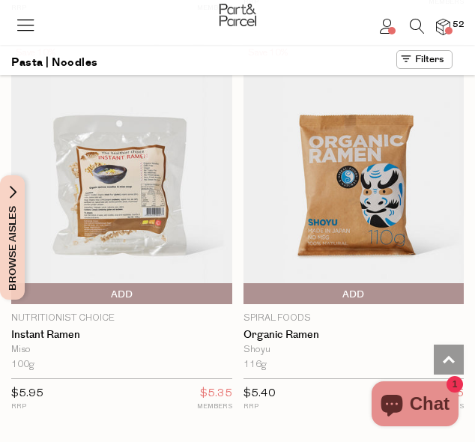
scroll to position [9616, 0]
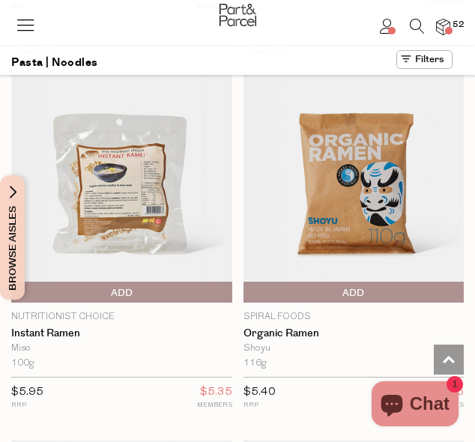
type input "2"
click at [247, 282] on span "Add To Parcel" at bounding box center [247, 293] width 0 height 22
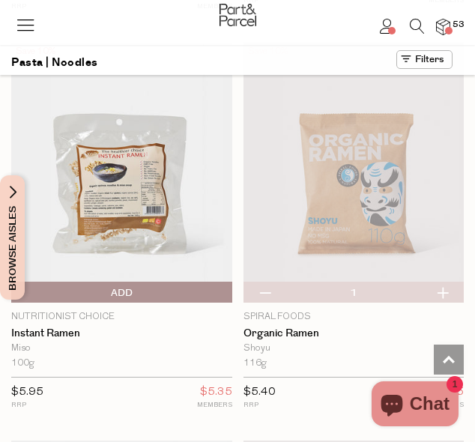
click at [445, 282] on button "button" at bounding box center [442, 292] width 43 height 21
type input "2"
click at [445, 282] on button "button" at bounding box center [442, 292] width 43 height 21
type input "3"
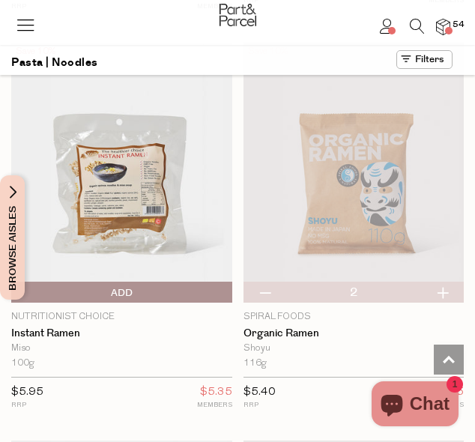
type input "3"
click at [445, 282] on button "button" at bounding box center [442, 292] width 43 height 21
type input "4"
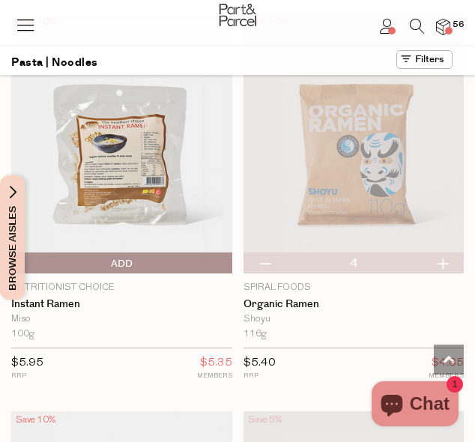
scroll to position [9645, 0]
click at [443, 253] on button "button" at bounding box center [442, 263] width 43 height 21
type input "5"
click at [445, 253] on button "button" at bounding box center [442, 263] width 43 height 21
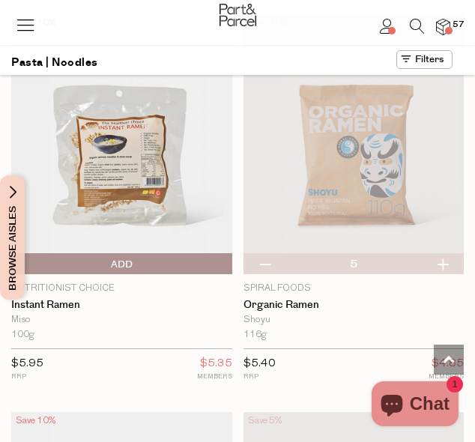
type input "6"
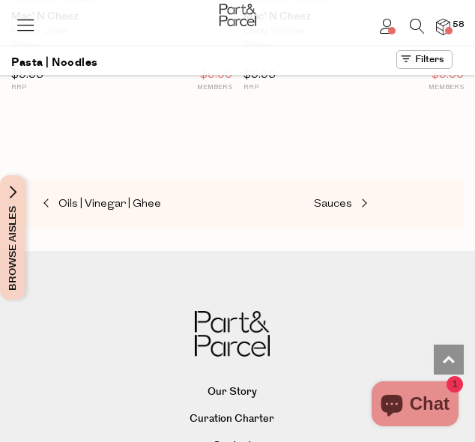
scroll to position [11130, 0]
click at [332, 198] on span "Sauces" at bounding box center [333, 203] width 38 height 11
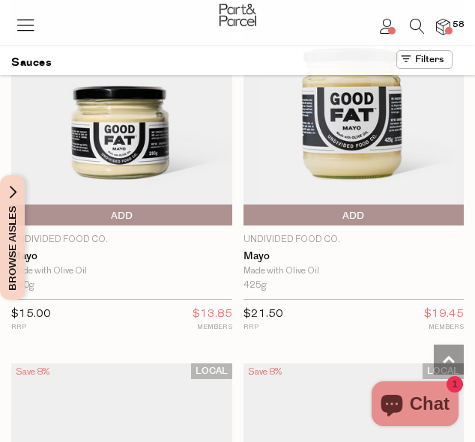
scroll to position [3304, 0]
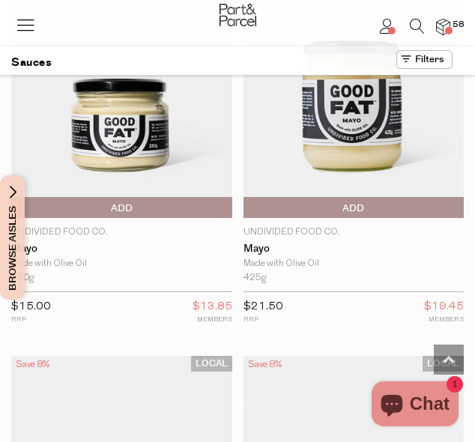
click at [196, 197] on span "Add To Parcel" at bounding box center [122, 208] width 214 height 22
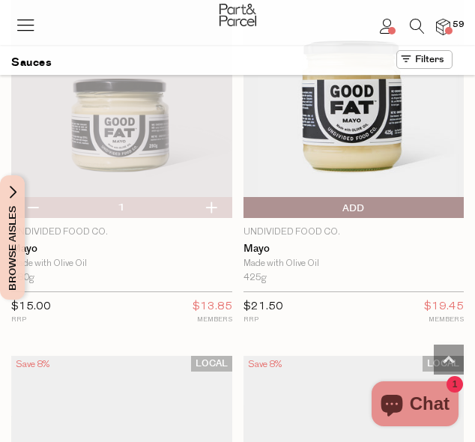
click at [34, 197] on button "button" at bounding box center [32, 207] width 43 height 21
type input "0"
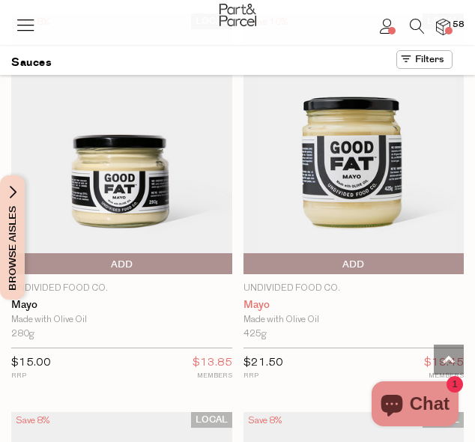
scroll to position [3247, 0]
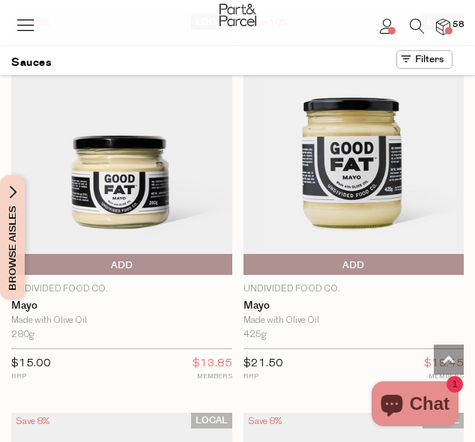
click at [247, 254] on span "Add To Parcel" at bounding box center [247, 265] width 0 height 22
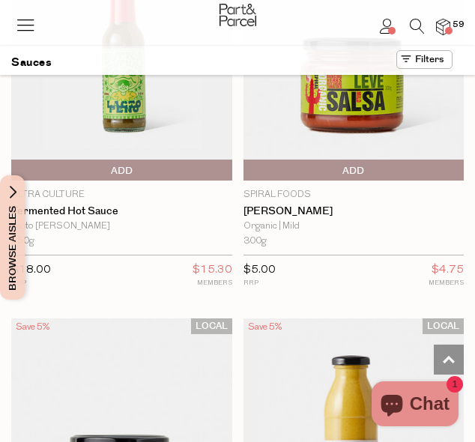
scroll to position [7357, 0]
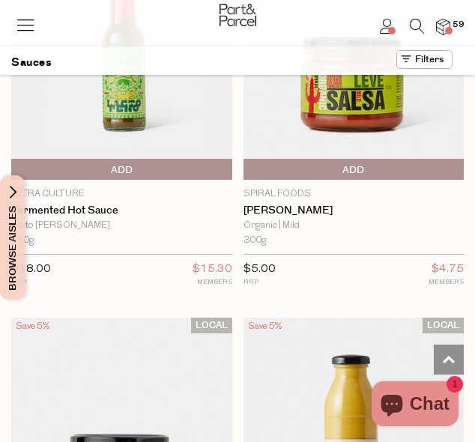
click at [394, 159] on span "Add To Parcel" at bounding box center [354, 170] width 214 height 22
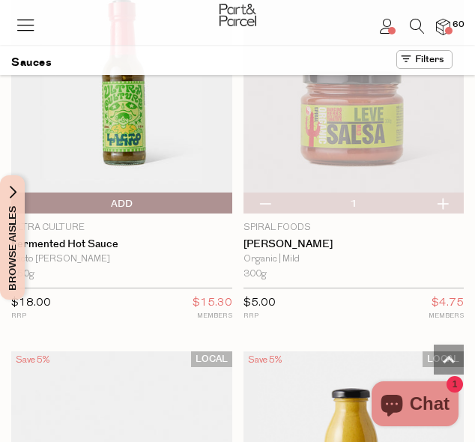
scroll to position [7322, 0]
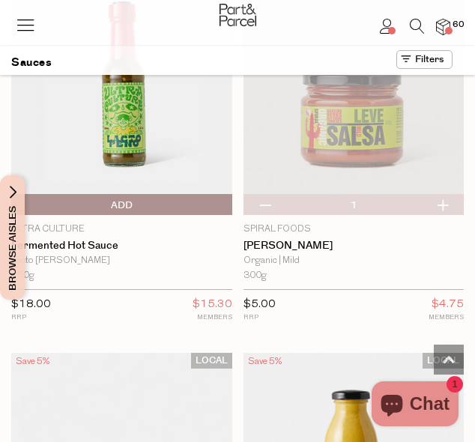
click at [446, 194] on button "button" at bounding box center [442, 204] width 43 height 21
type input "2"
click at [446, 194] on button "button" at bounding box center [442, 204] width 43 height 21
type input "3"
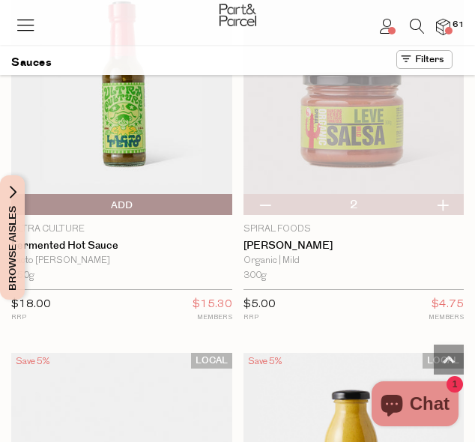
type input "3"
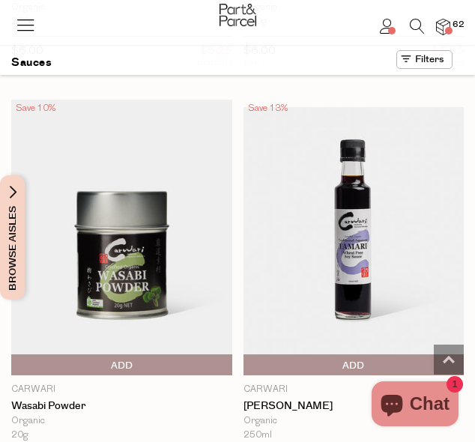
scroll to position [8771, 0]
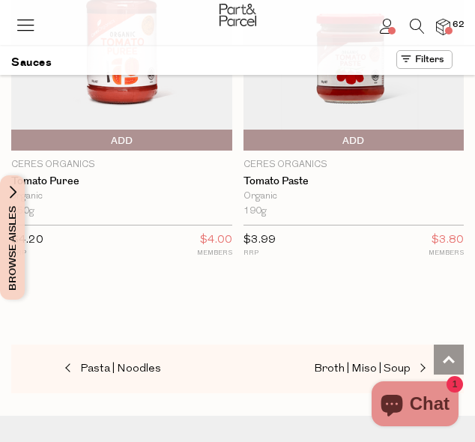
scroll to position [12980, 0]
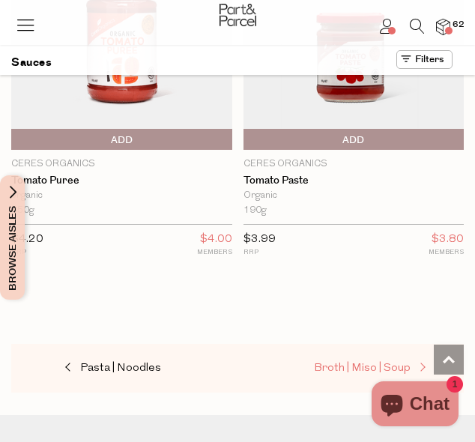
click at [354, 363] on span "Broth | Miso | Soup" at bounding box center [362, 368] width 97 height 11
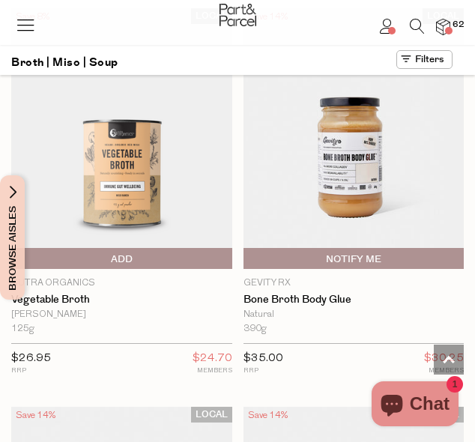
scroll to position [2051, 0]
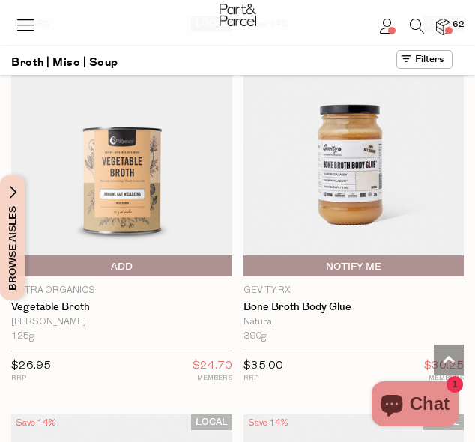
click at [325, 258] on span "Notify Me" at bounding box center [354, 267] width 214 height 22
type input "Notify when available"
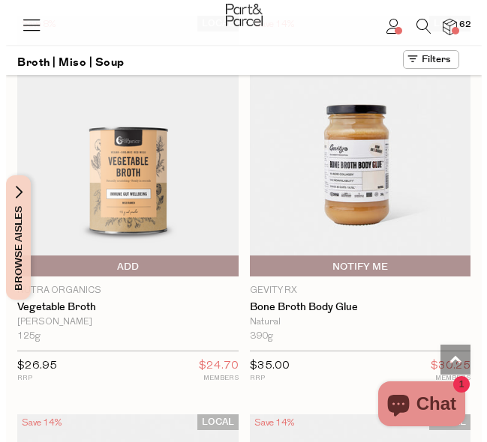
scroll to position [2078, 0]
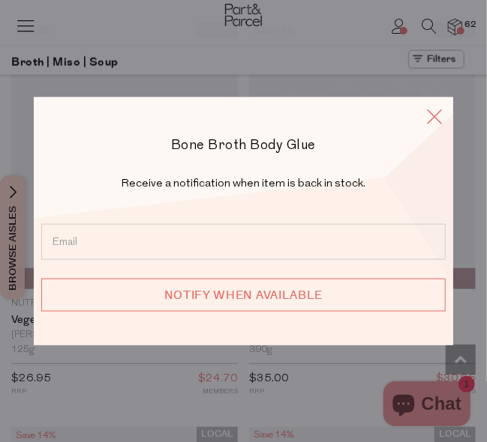
click at [429, 122] on icon at bounding box center [434, 116] width 22 height 22
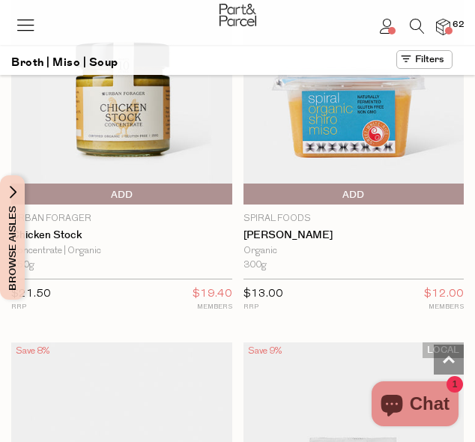
scroll to position [5306, 0]
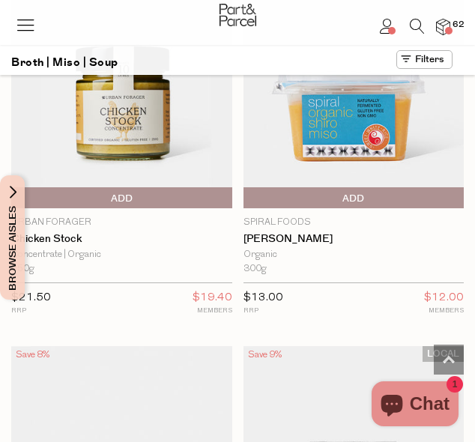
click at [176, 187] on span "Add To Parcel" at bounding box center [122, 198] width 214 height 22
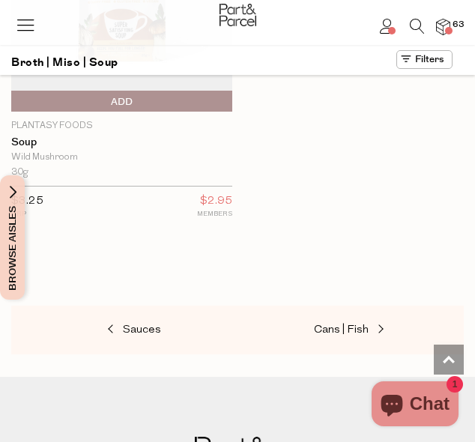
scroll to position [6599, 0]
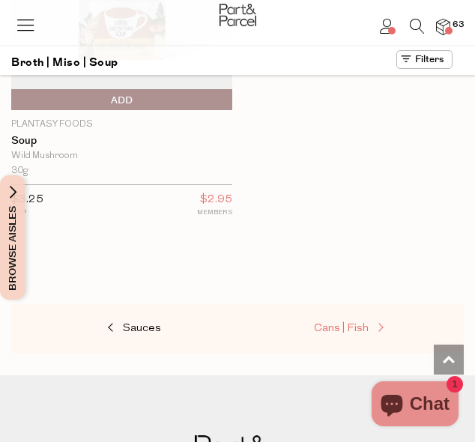
click at [333, 323] on span "Cans | Fish" at bounding box center [341, 328] width 55 height 11
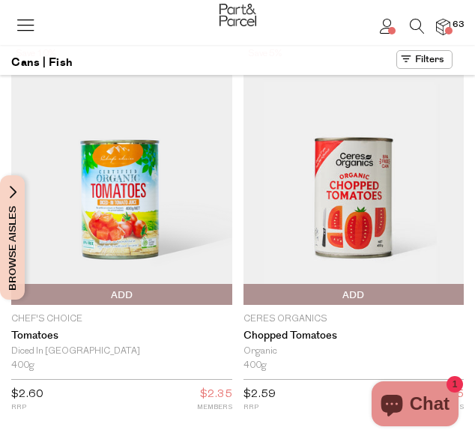
scroll to position [10, 0]
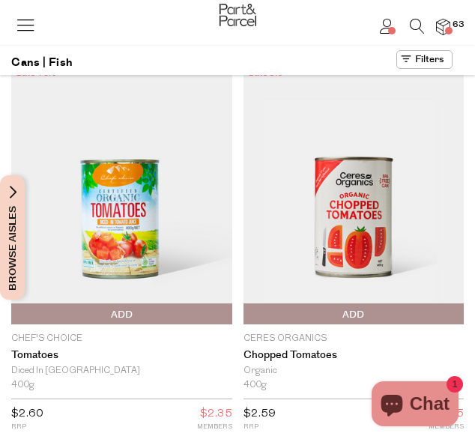
type input "5"
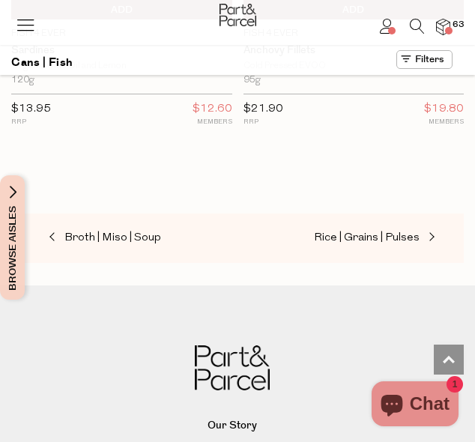
scroll to position [4702, 0]
click at [388, 232] on span "Rice | Grains | Pulses" at bounding box center [367, 237] width 106 height 11
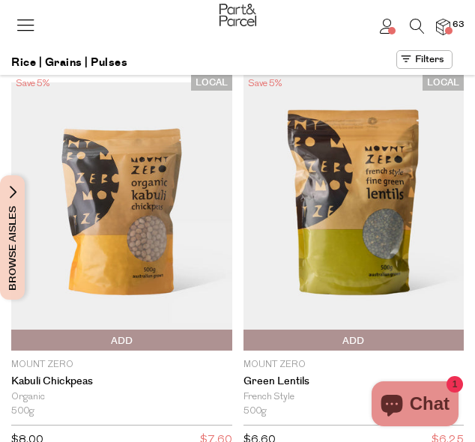
click at [387, 217] on link at bounding box center [354, 213] width 221 height 276
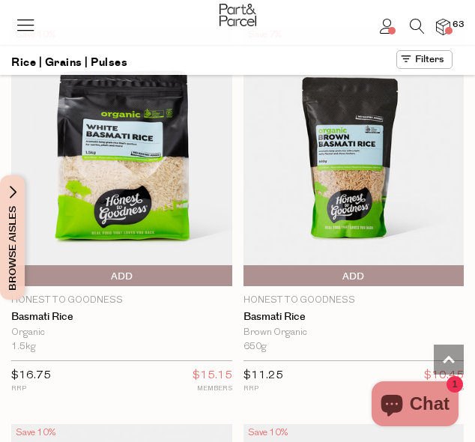
scroll to position [2073, 0]
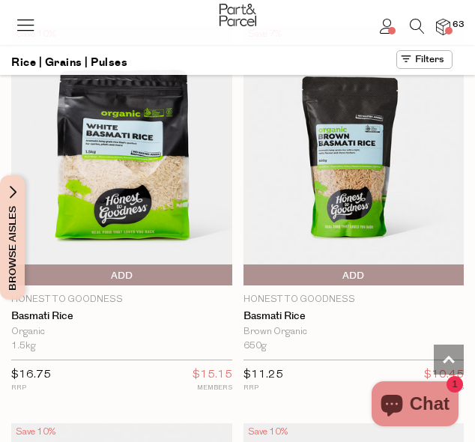
click at [226, 265] on span "Add To Parcel" at bounding box center [122, 276] width 214 height 22
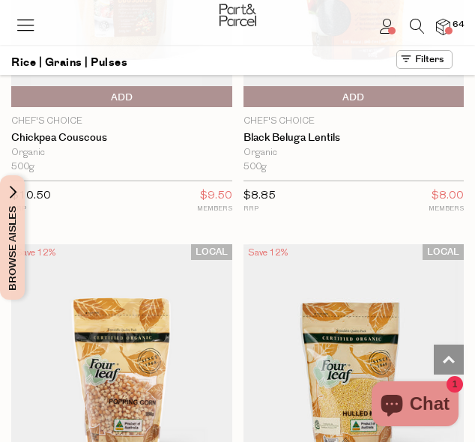
scroll to position [3883, 0]
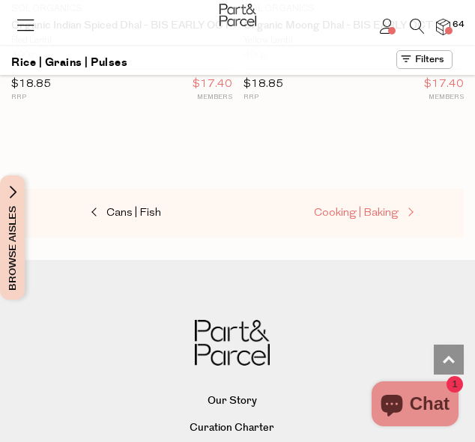
click at [379, 208] on span "Cooking | Baking" at bounding box center [356, 213] width 85 height 11
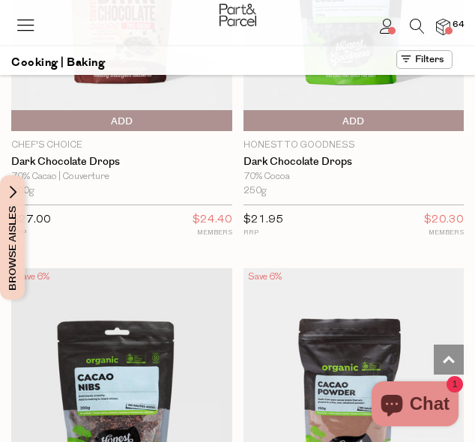
scroll to position [4997, 0]
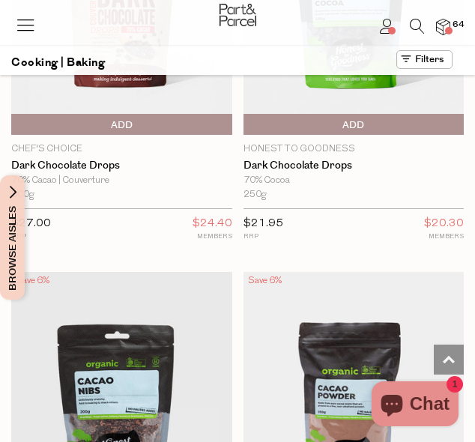
click at [426, 114] on span "Add To Parcel" at bounding box center [354, 125] width 214 height 22
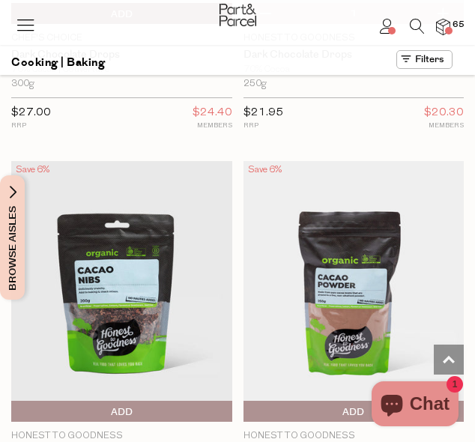
scroll to position [5124, 0]
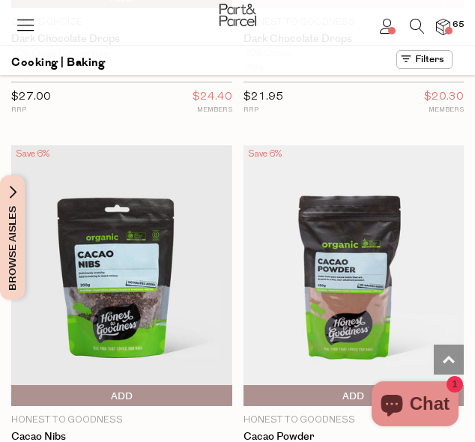
click at [357, 101] on div "$21.95 RRP $20.30 MEMBERS" at bounding box center [354, 102] width 221 height 41
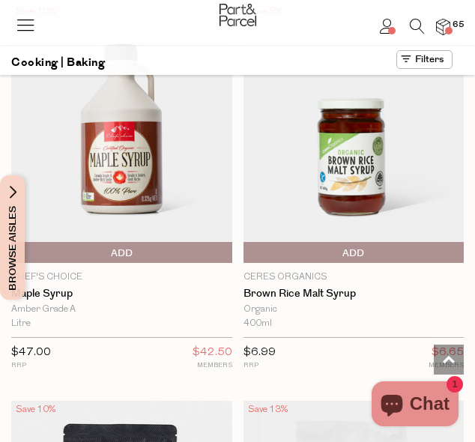
scroll to position [7260, 0]
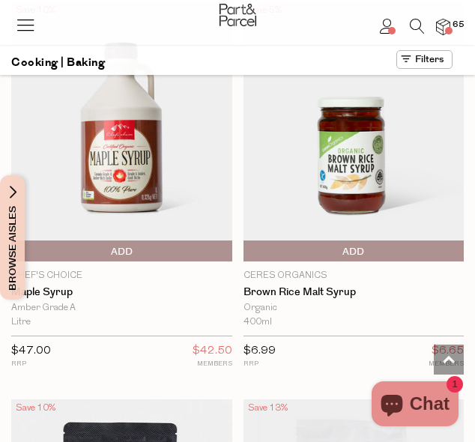
click at [168, 241] on span "Add To Parcel" at bounding box center [122, 252] width 214 height 22
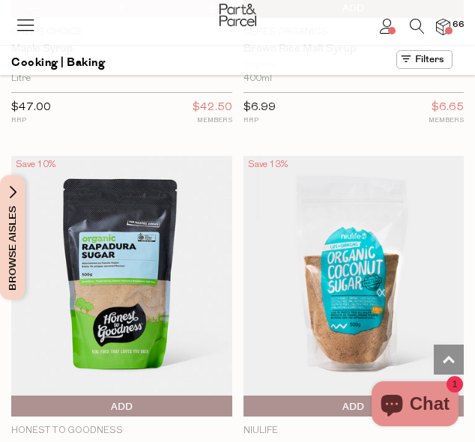
scroll to position [7506, 0]
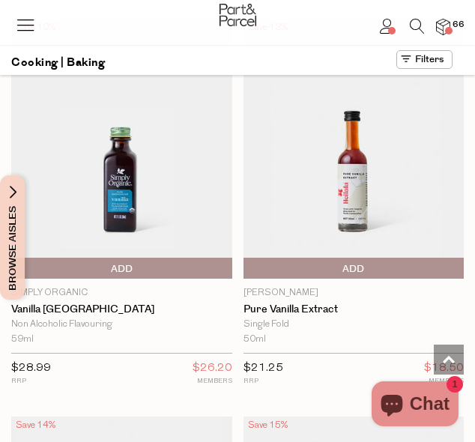
scroll to position [15207, 0]
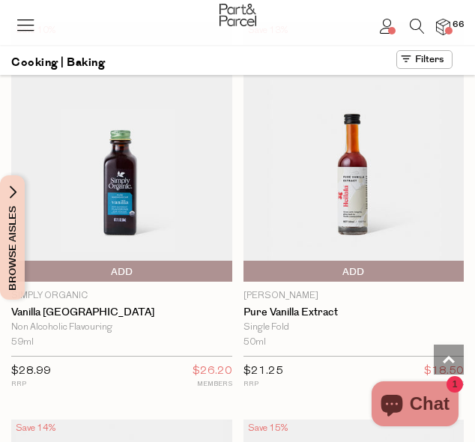
click at [162, 261] on span "Add To Parcel" at bounding box center [122, 272] width 214 height 22
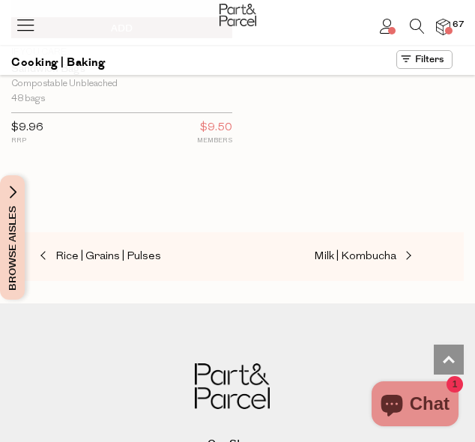
scroll to position [17064, 0]
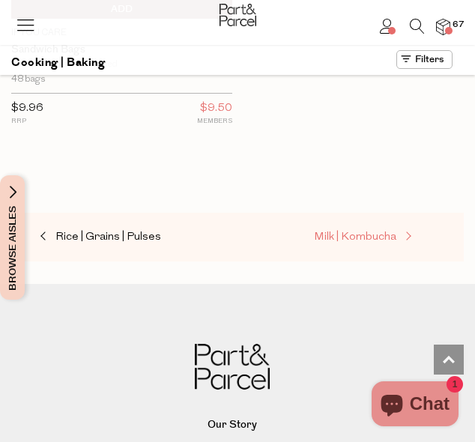
click at [345, 232] on span "Milk | Kombucha" at bounding box center [355, 237] width 82 height 11
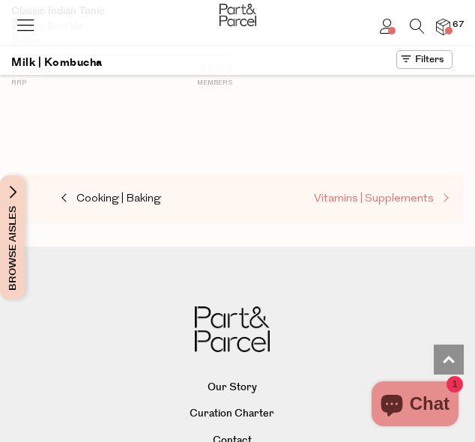
scroll to position [6816, 0]
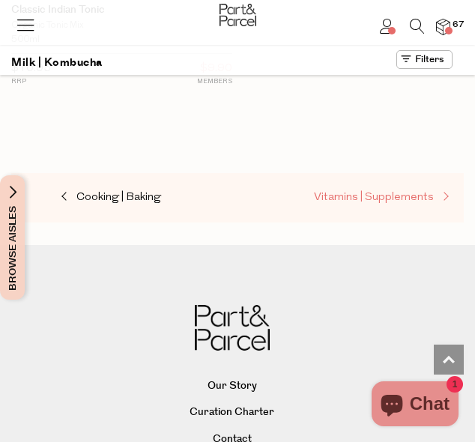
click at [368, 192] on span "Vitamins | Supplements" at bounding box center [374, 197] width 120 height 11
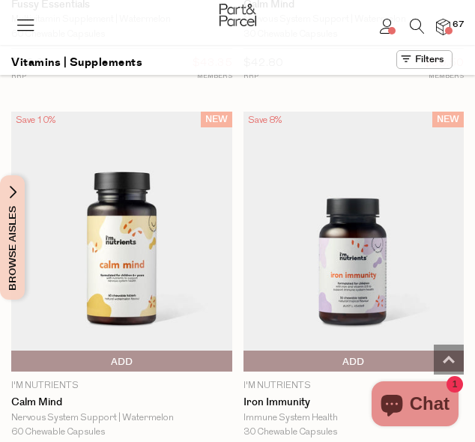
scroll to position [6349, 0]
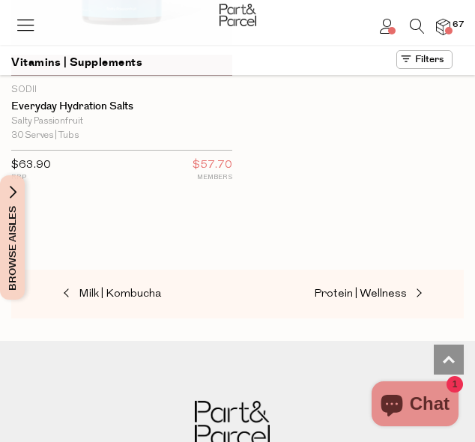
scroll to position [13055, 0]
click at [15, 202] on span "Browse Aisles" at bounding box center [12, 237] width 16 height 124
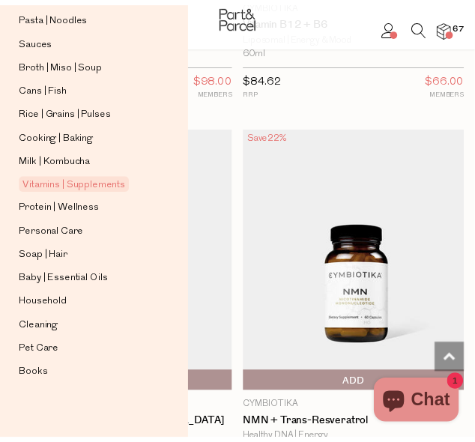
scroll to position [487, 0]
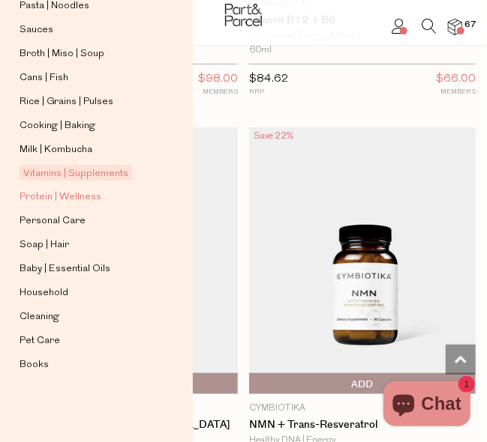
click at [61, 188] on span "Protein | Wellness" at bounding box center [60, 197] width 82 height 18
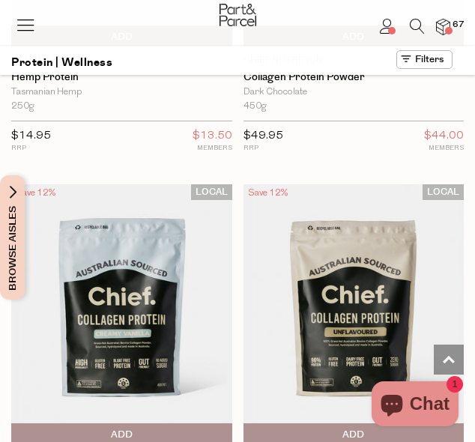
scroll to position [2283, 0]
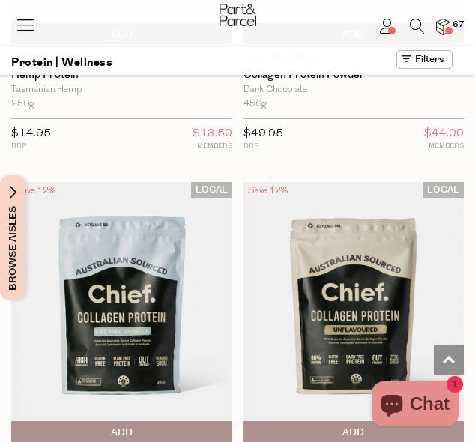
drag, startPoint x: 406, startPoint y: 316, endPoint x: 241, endPoint y: 257, distance: 174.3
click at [241, 257] on div "LOCAL Save 12% 1 Add To Parcel Chief Nutrition Collagen Protein Powder Unflavou…" at bounding box center [348, 381] width 232 height 398
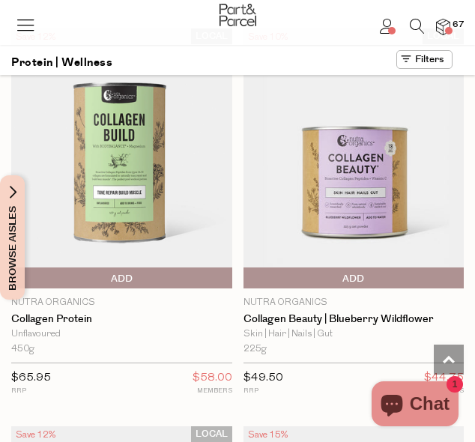
scroll to position [3633, 0]
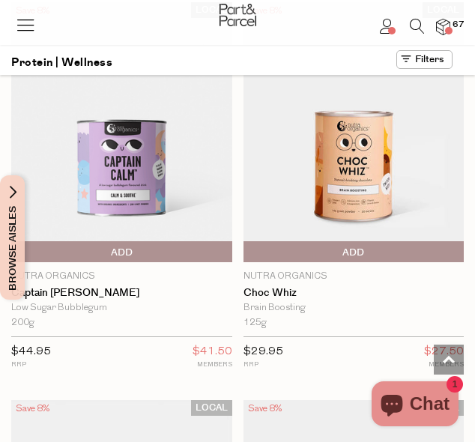
scroll to position [14860, 0]
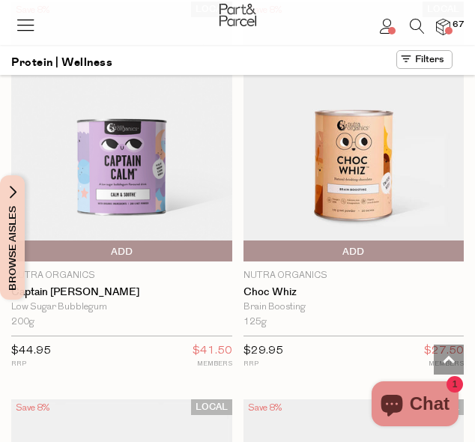
click at [385, 241] on span "Add To Parcel" at bounding box center [354, 252] width 214 height 22
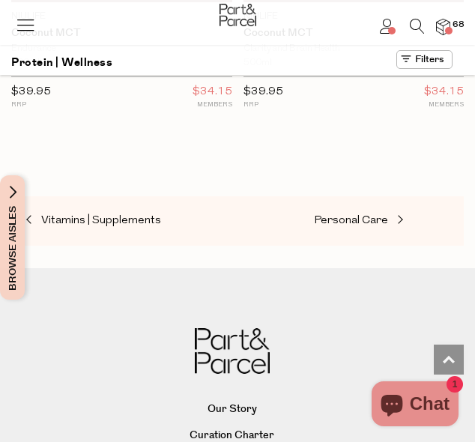
scroll to position [16713, 0]
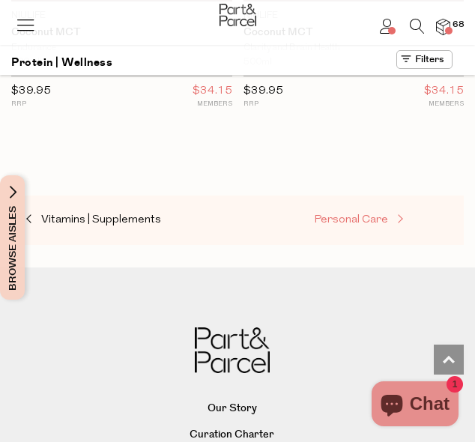
click at [367, 214] on span "Personal Care" at bounding box center [351, 219] width 74 height 11
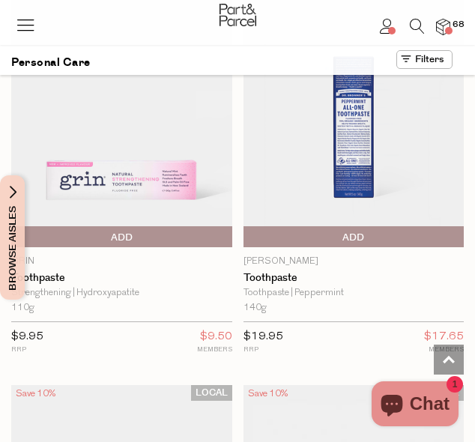
scroll to position [5271, 0]
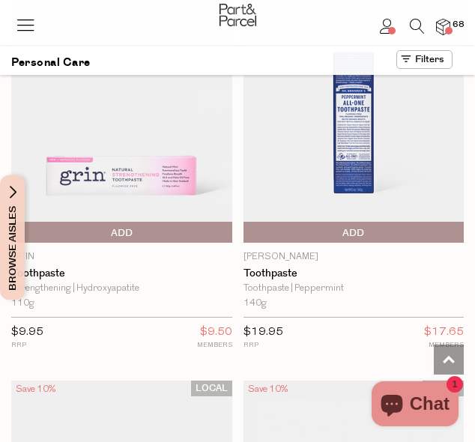
click at [195, 222] on span "Add To Parcel" at bounding box center [122, 233] width 214 height 22
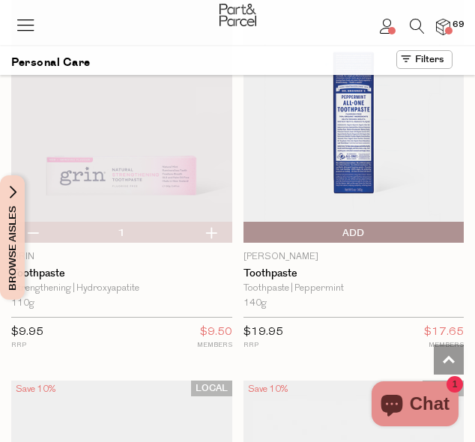
click at [216, 222] on button "button" at bounding box center [211, 232] width 43 height 21
type input "2"
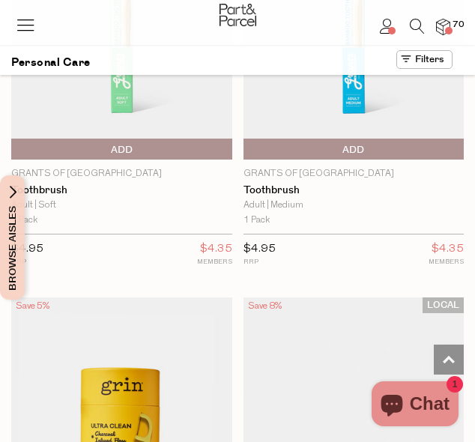
scroll to position [8164, 0]
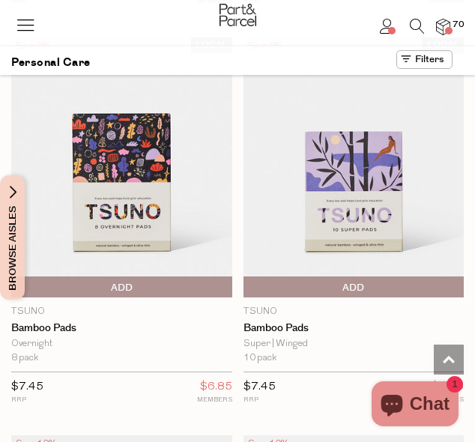
scroll to position [9614, 0]
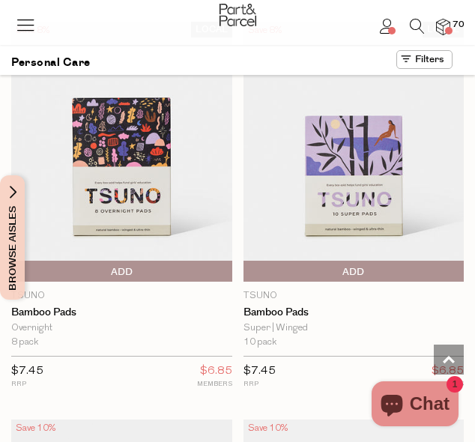
click at [213, 261] on span "Add To Parcel" at bounding box center [122, 272] width 214 height 22
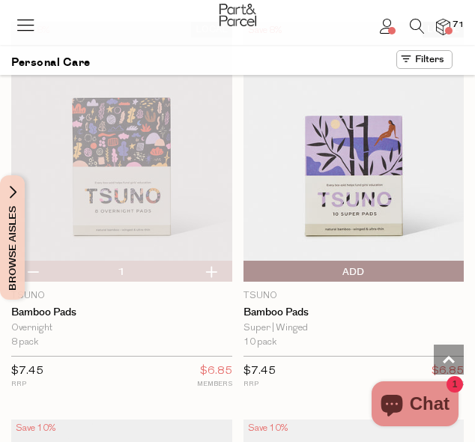
click at [225, 261] on button "button" at bounding box center [211, 271] width 43 height 21
type input "2"
click at [214, 261] on button "button" at bounding box center [211, 271] width 43 height 21
type input "3"
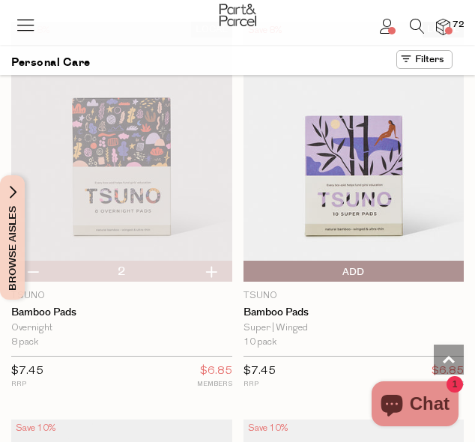
type input "3"
click at [211, 261] on button "button" at bounding box center [211, 271] width 43 height 21
type input "4"
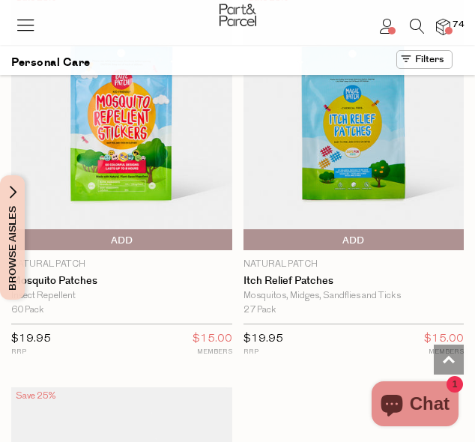
scroll to position [17587, 0]
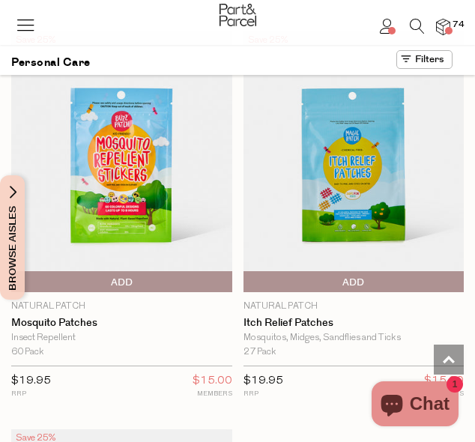
click at [247, 271] on span "Add To Parcel" at bounding box center [247, 282] width 0 height 22
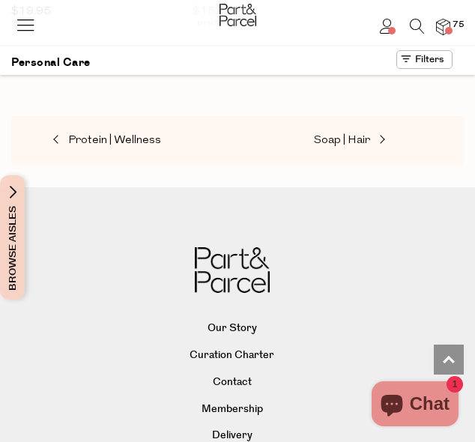
scroll to position [18209, 0]
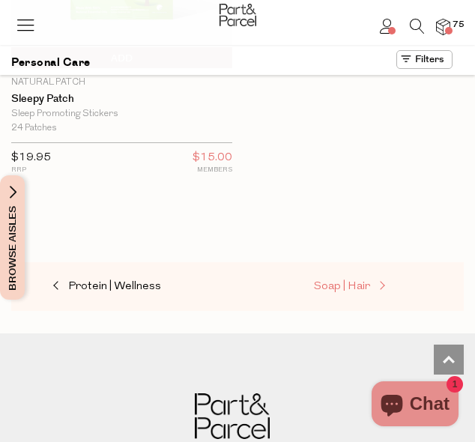
click at [337, 281] on span "Soap | Hair" at bounding box center [342, 286] width 56 height 11
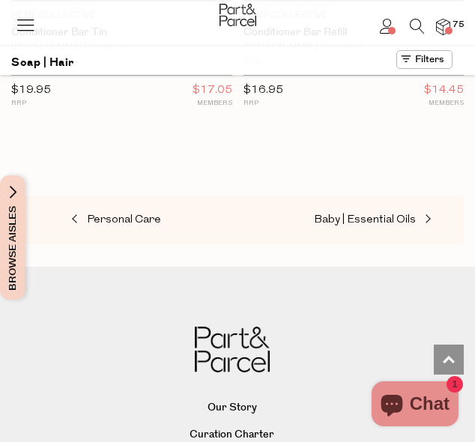
scroll to position [9099, 0]
click at [384, 214] on span "Baby | Essential Oils" at bounding box center [365, 219] width 102 height 11
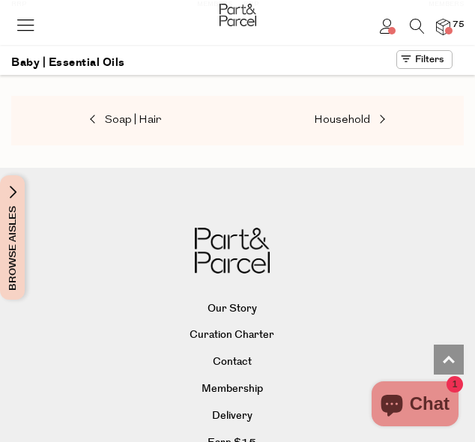
scroll to position [3224, 0]
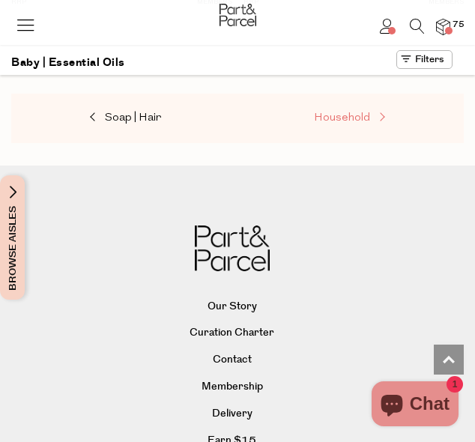
click at [365, 112] on span "Household" at bounding box center [342, 117] width 56 height 11
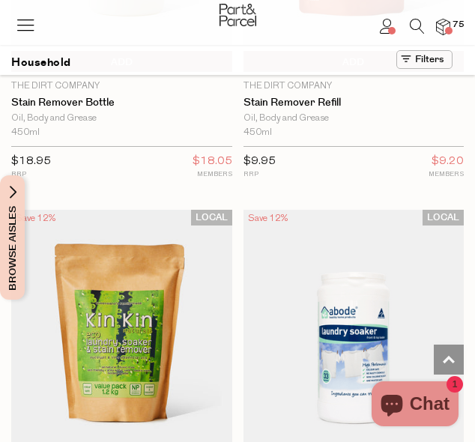
scroll to position [9466, 0]
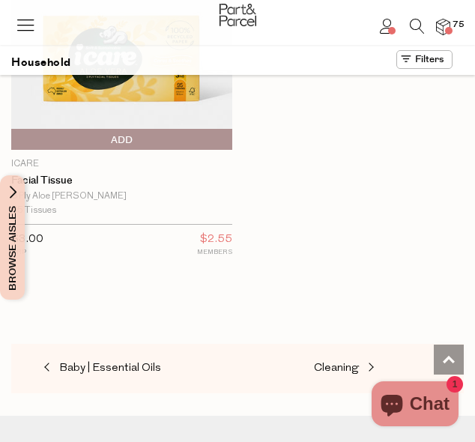
scroll to position [16220, 0]
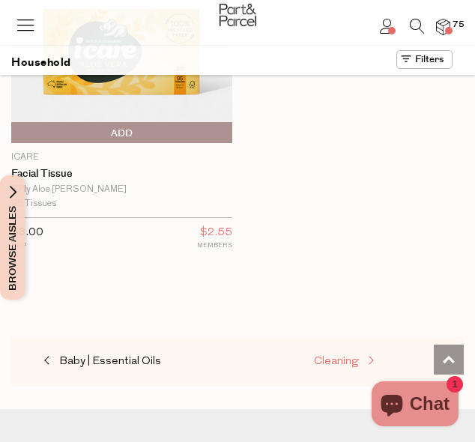
click at [342, 356] on span "Cleaning" at bounding box center [336, 361] width 45 height 11
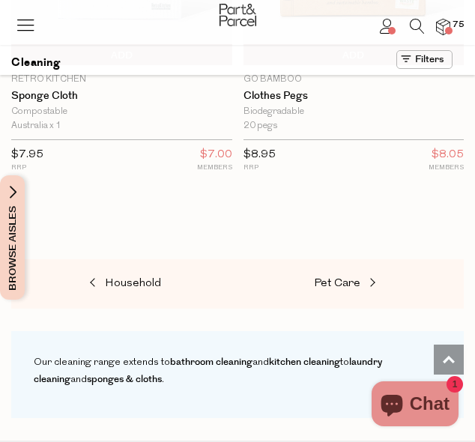
scroll to position [2370, 0]
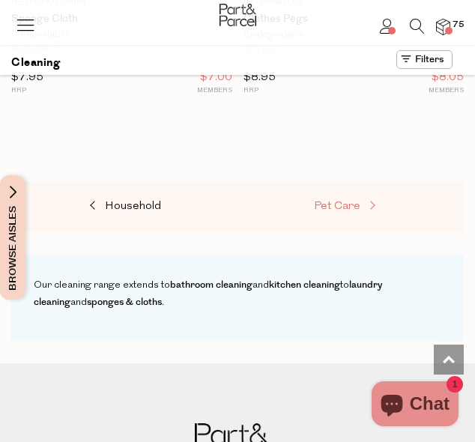
click at [353, 203] on span "Pet Care" at bounding box center [337, 206] width 46 height 11
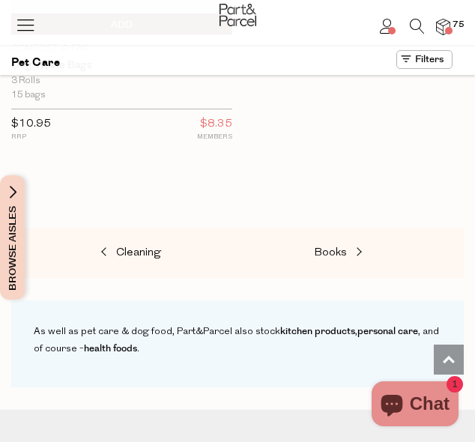
scroll to position [1497, 0]
click at [327, 247] on span "Books" at bounding box center [330, 252] width 33 height 11
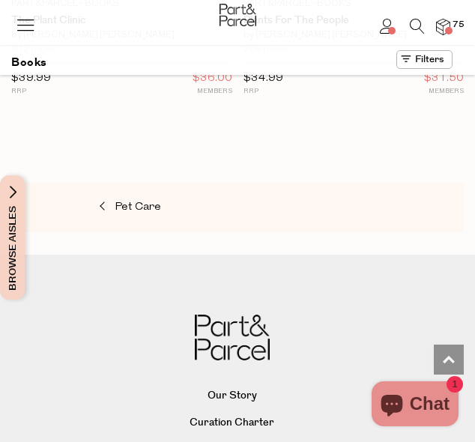
scroll to position [1941, 0]
click at [442, 24] on img at bounding box center [443, 27] width 14 height 16
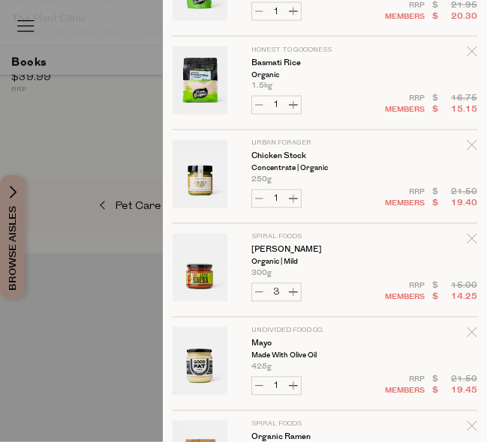
scroll to position [637, 0]
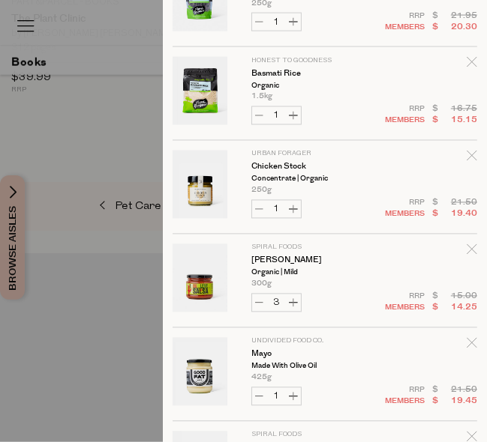
click at [466, 58] on icon "Remove Basmati Rice" at bounding box center [471, 62] width 10 height 10
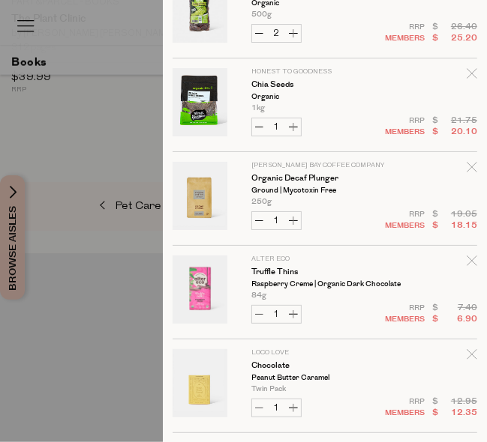
scroll to position [1365, 0]
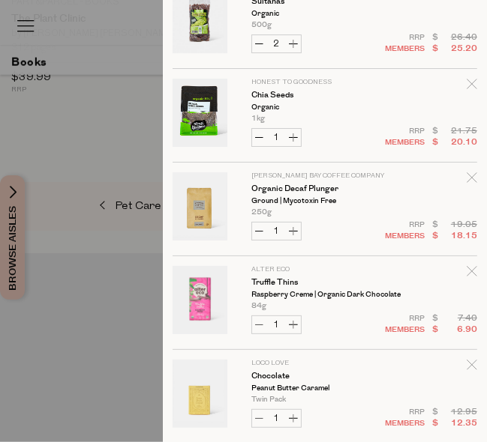
click at [466, 79] on icon "Remove Chia Seeds" at bounding box center [471, 84] width 10 height 10
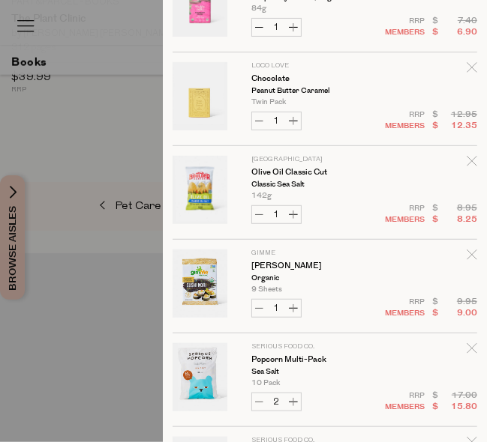
scroll to position [1567, 0]
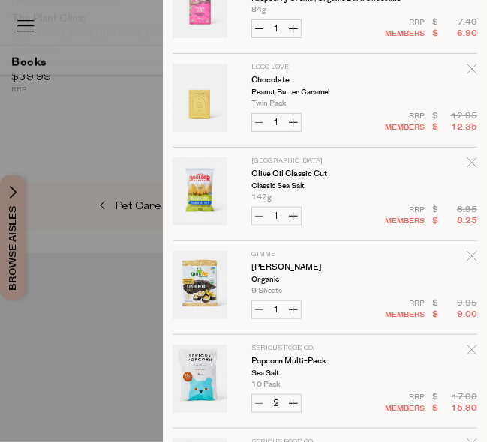
click at [295, 212] on button "Increase Olive Oil Classic Cut" at bounding box center [293, 216] width 15 height 17
type input "2"
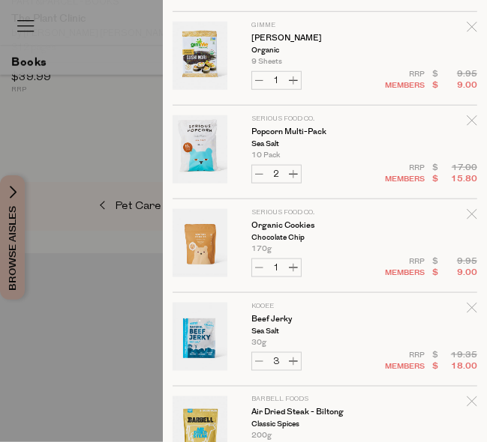
scroll to position [1801, 0]
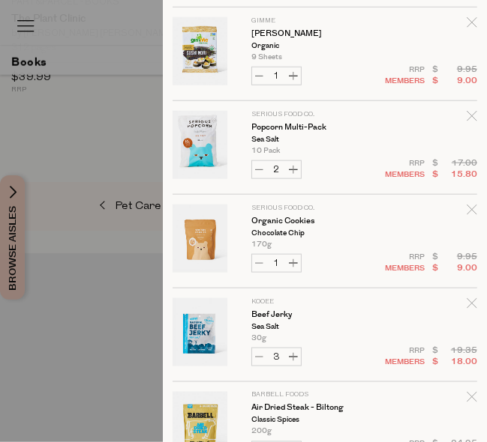
click at [466, 111] on icon "Remove Popcorn Multi-Pack" at bounding box center [471, 116] width 10 height 10
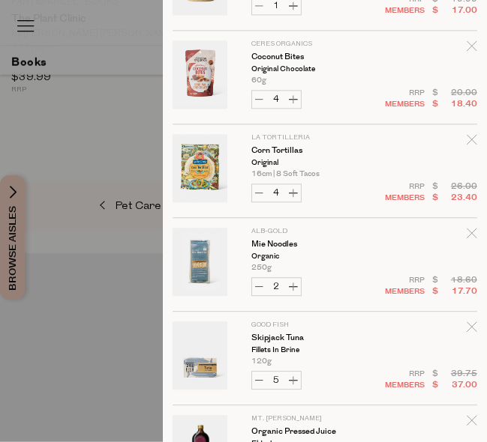
scroll to position [2362, 0]
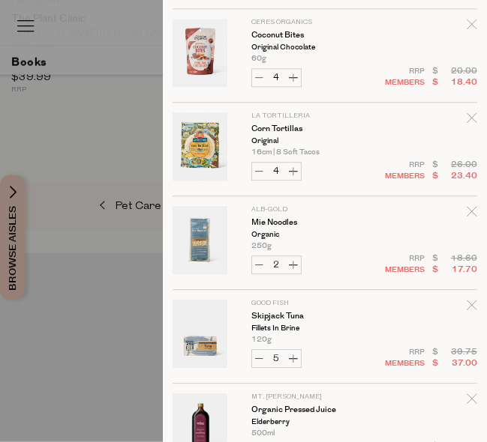
click at [255, 71] on button "Decrease Coconut Bites" at bounding box center [259, 77] width 15 height 17
type input "3"
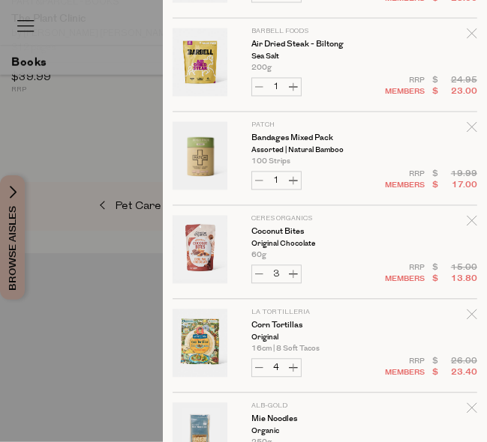
scroll to position [2166, 0]
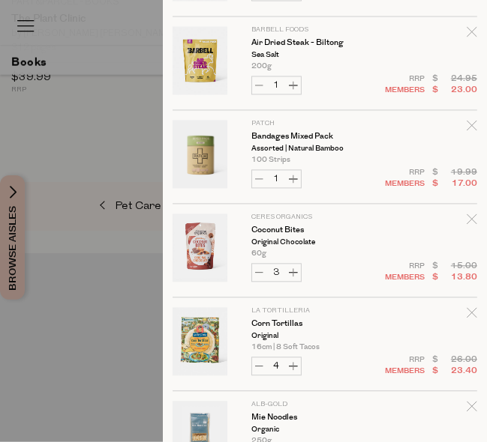
click at [256, 266] on button "Decrease Coconut Bites" at bounding box center [259, 273] width 15 height 17
type input "2"
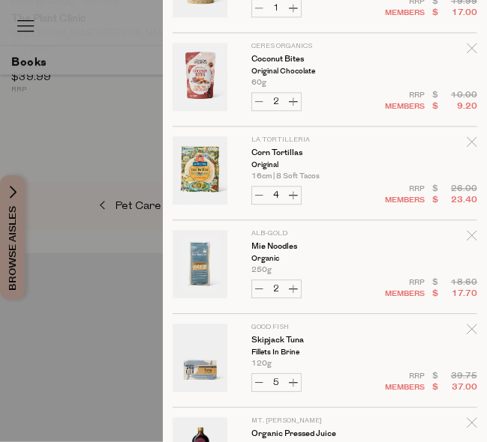
scroll to position [2341, 0]
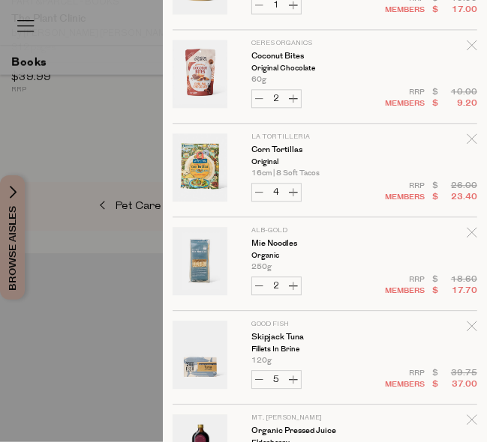
click at [254, 184] on button "Decrease Corn Tortillas" at bounding box center [259, 192] width 15 height 17
type input "3"
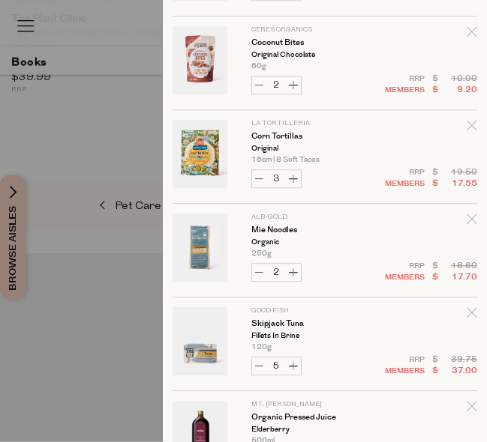
scroll to position [2353, 0]
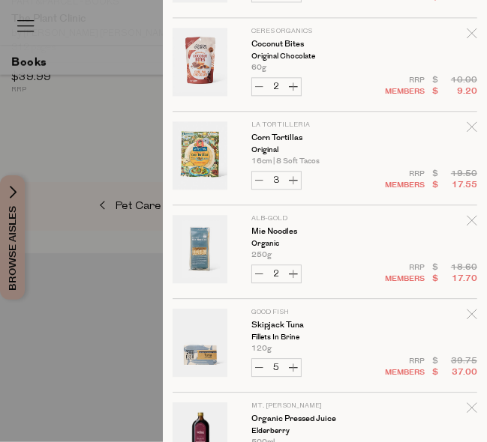
click at [256, 172] on button "Decrease Corn Tortillas" at bounding box center [259, 180] width 15 height 17
type input "2"
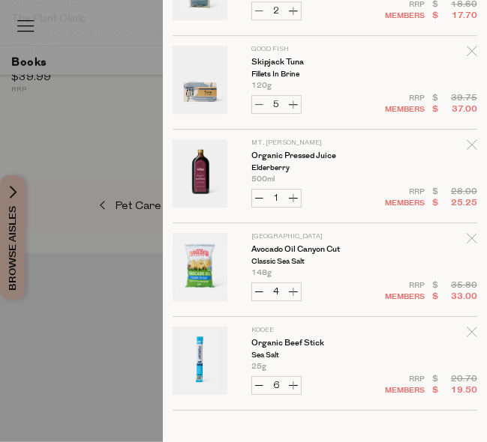
scroll to position [2603, 0]
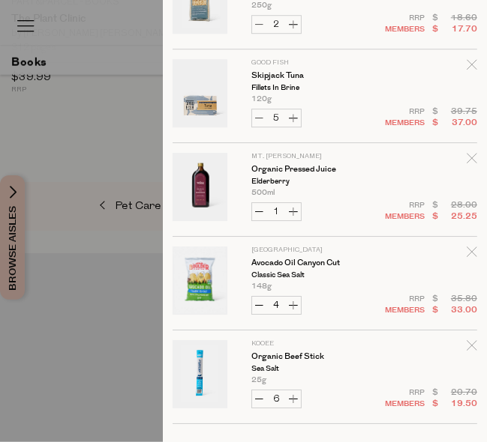
click at [256, 109] on button "Decrease Skipjack Tuna" at bounding box center [259, 117] width 15 height 17
type input "4"
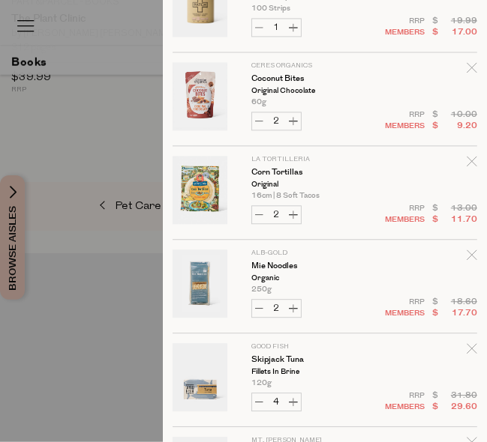
scroll to position [2715, 0]
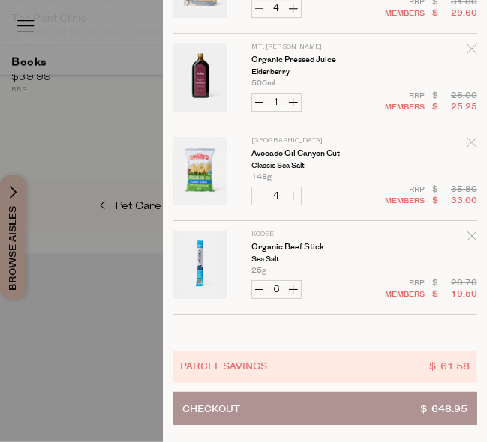
click at [466, 229] on div "Remove Organic Beef Stick" at bounding box center [471, 239] width 10 height 20
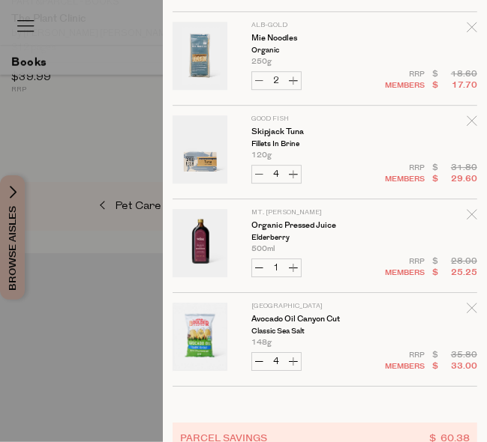
scroll to position [2543, 0]
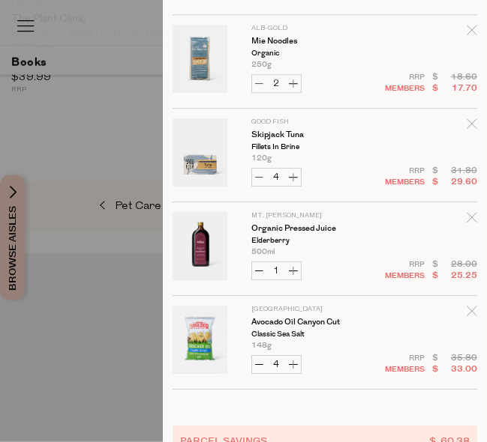
click at [466, 212] on icon "Remove Organic Pressed Juice" at bounding box center [471, 217] width 10 height 10
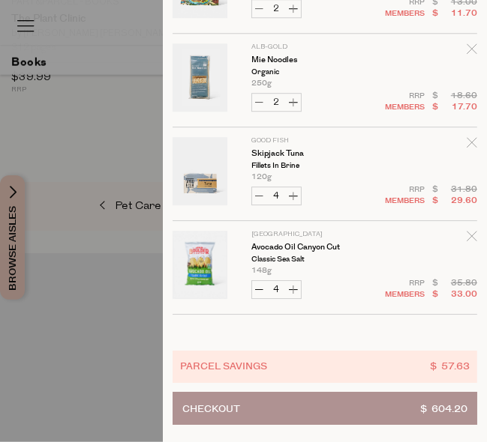
scroll to position [0, 0]
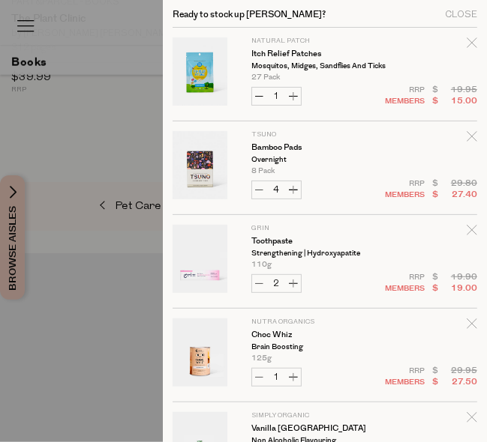
click at [466, 135] on icon "Remove Bamboo Pads" at bounding box center [471, 136] width 10 height 10
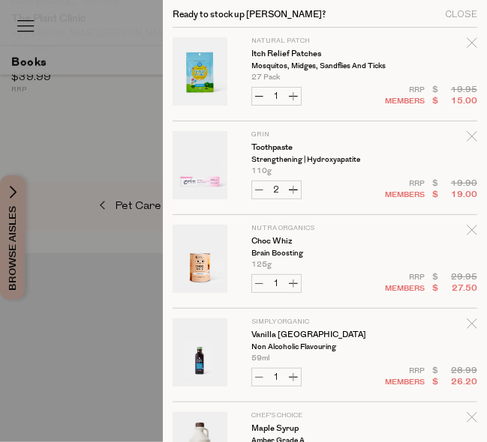
click at [466, 41] on icon "Remove Itch Relief Patches" at bounding box center [471, 42] width 10 height 10
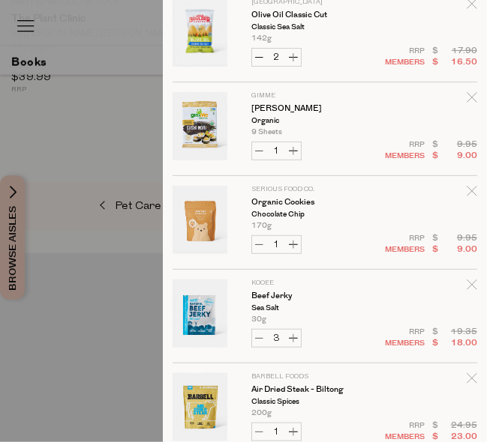
scroll to position [1537, 0]
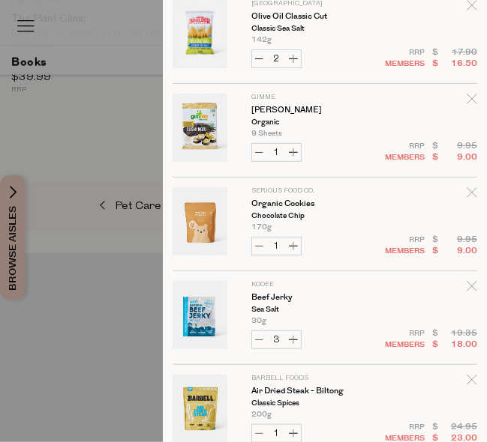
click at [466, 281] on icon "Remove Beef Jerky" at bounding box center [471, 286] width 10 height 10
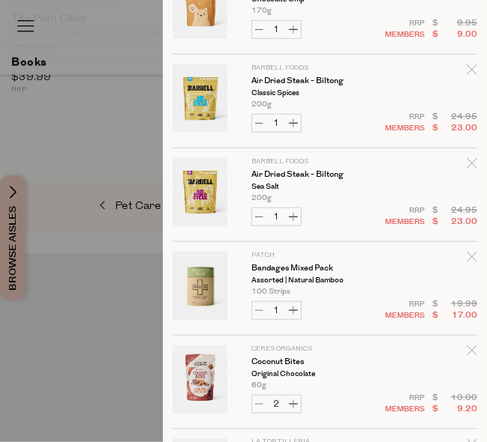
scroll to position [1753, 0]
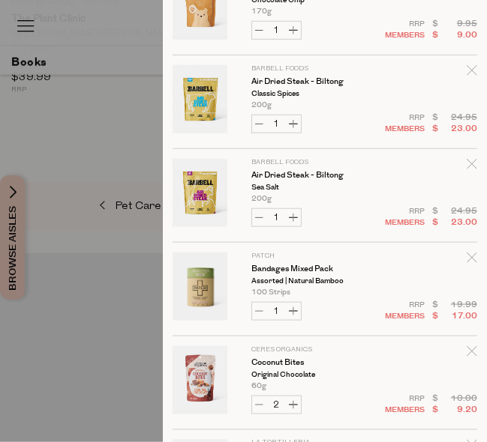
click at [289, 209] on button "Increase Air Dried Steak - Biltong" at bounding box center [293, 217] width 15 height 17
type input "2"
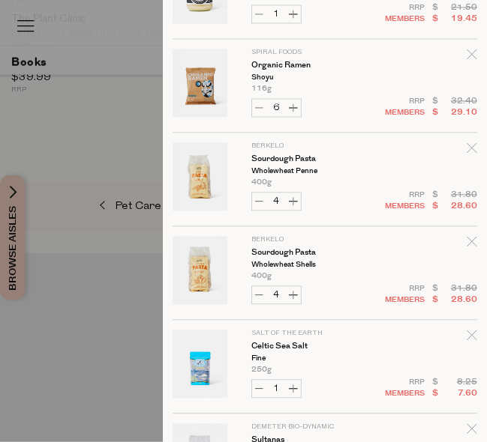
scroll to position [738, 0]
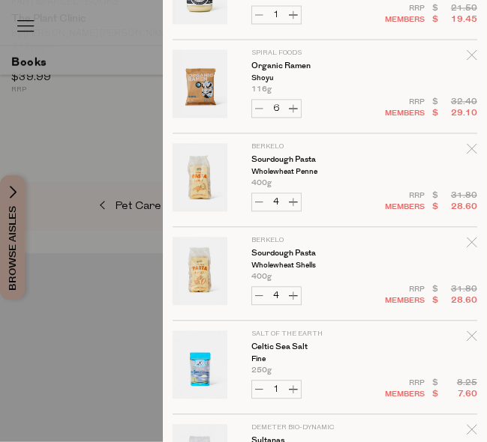
click at [258, 290] on button "Decrease Sourdough Pasta" at bounding box center [259, 295] width 15 height 17
type input "3"
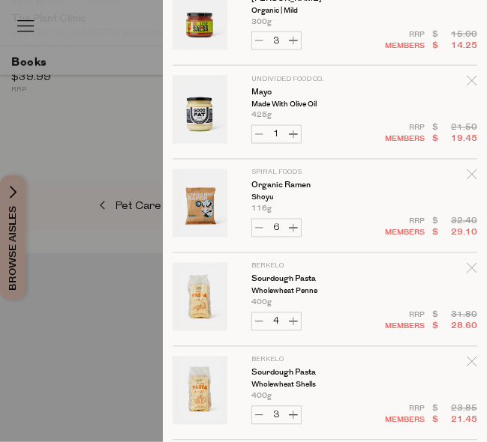
scroll to position [692, 0]
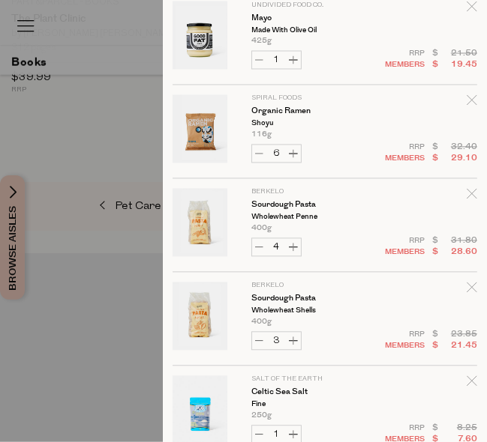
click at [254, 244] on button "Decrease Sourdough Pasta" at bounding box center [259, 247] width 15 height 17
type input "3"
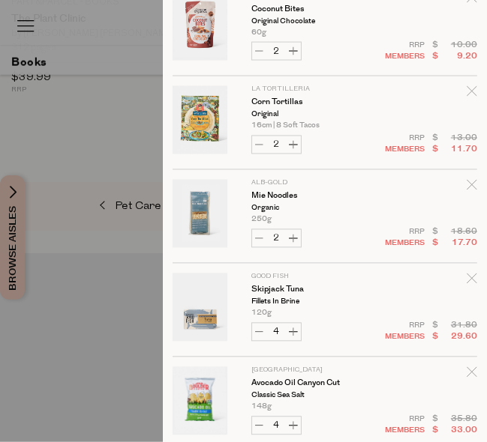
scroll to position [2248, 0]
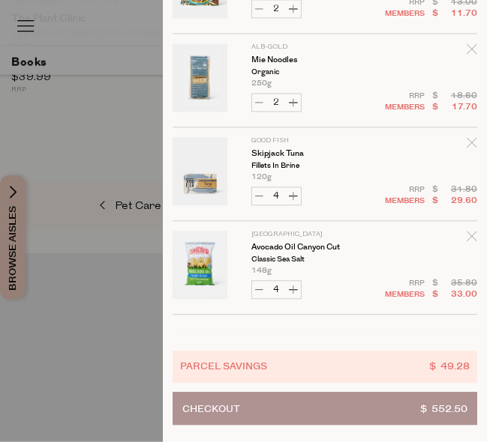
click at [331, 395] on button "Checkout $ 552.50" at bounding box center [324, 408] width 304 height 33
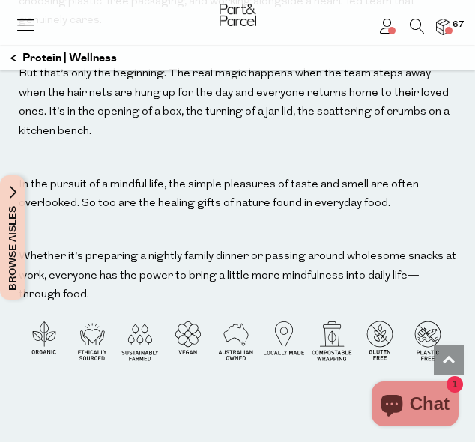
scroll to position [2198, 0]
